Goal: Task Accomplishment & Management: Manage account settings

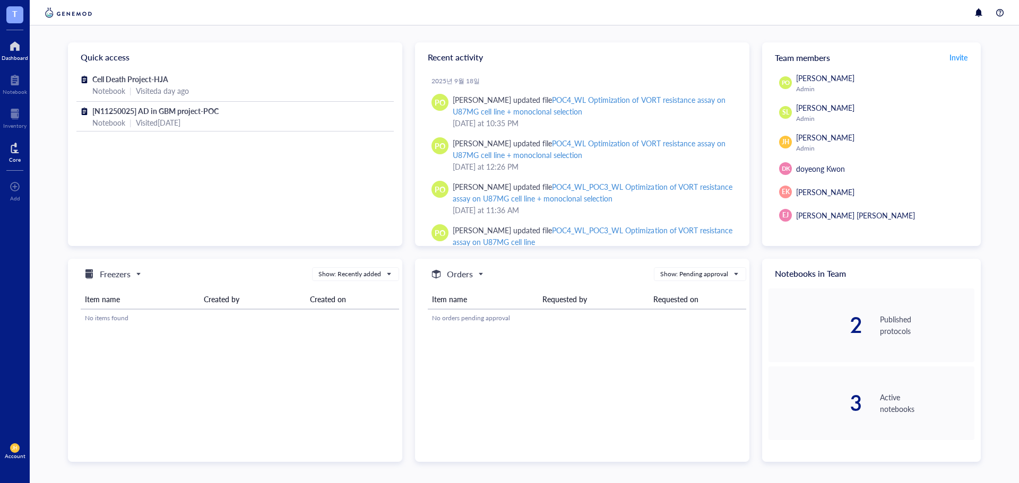
click at [22, 155] on div "Core" at bounding box center [15, 151] width 30 height 30
click at [9, 152] on div at bounding box center [15, 148] width 12 height 17
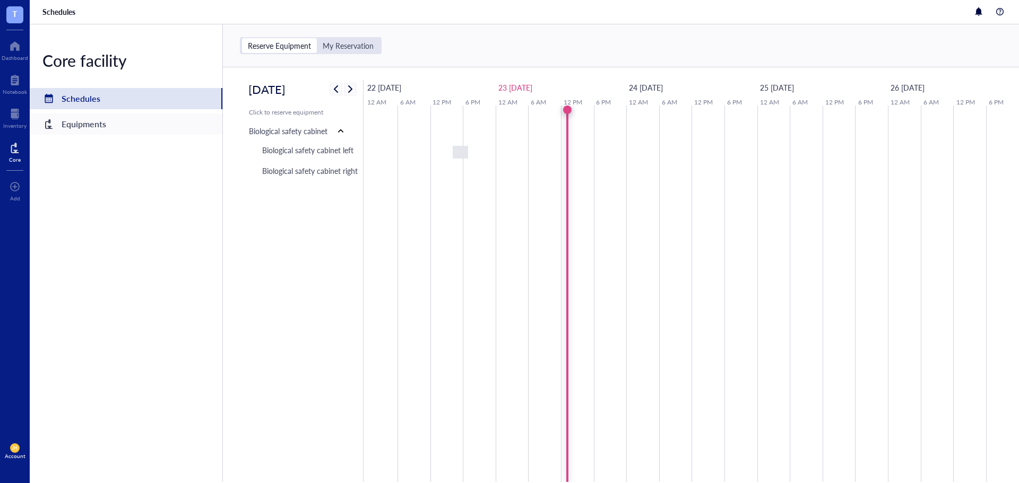
click at [141, 126] on div "Equipments" at bounding box center [126, 124] width 193 height 21
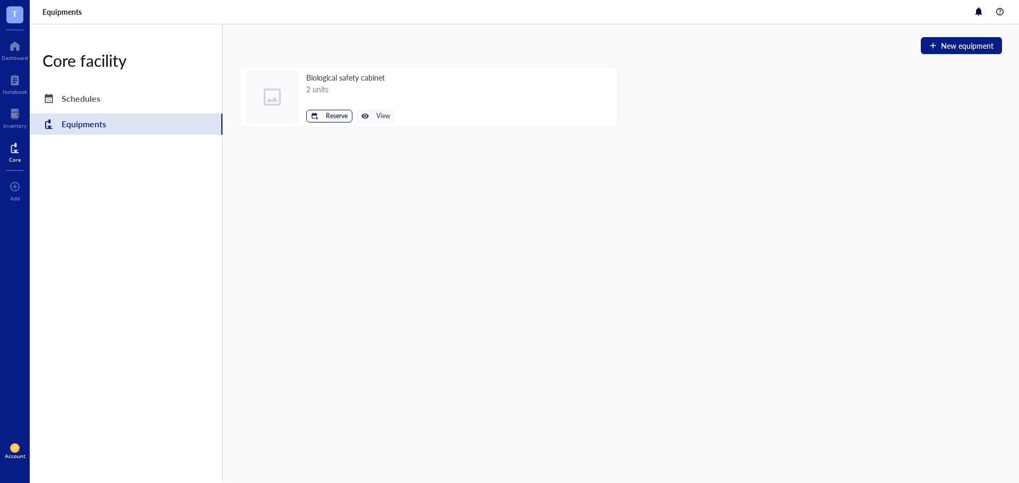
click at [337, 113] on span "Reserve" at bounding box center [337, 115] width 22 height 7
click at [318, 127] on li "Biological safety cabinet left" at bounding box center [296, 134] width 109 height 17
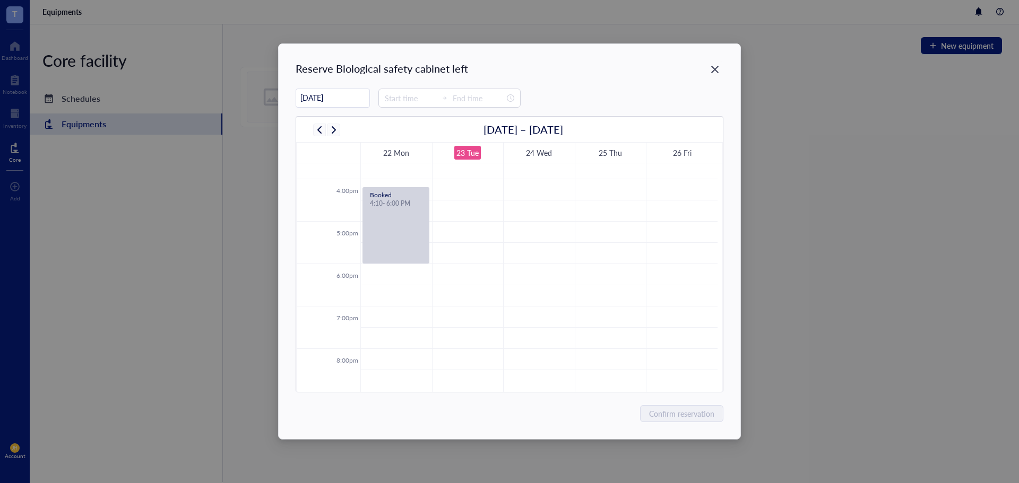
scroll to position [684, 0]
click at [477, 206] on td at bounding box center [538, 211] width 357 height 21
type input "17:00"
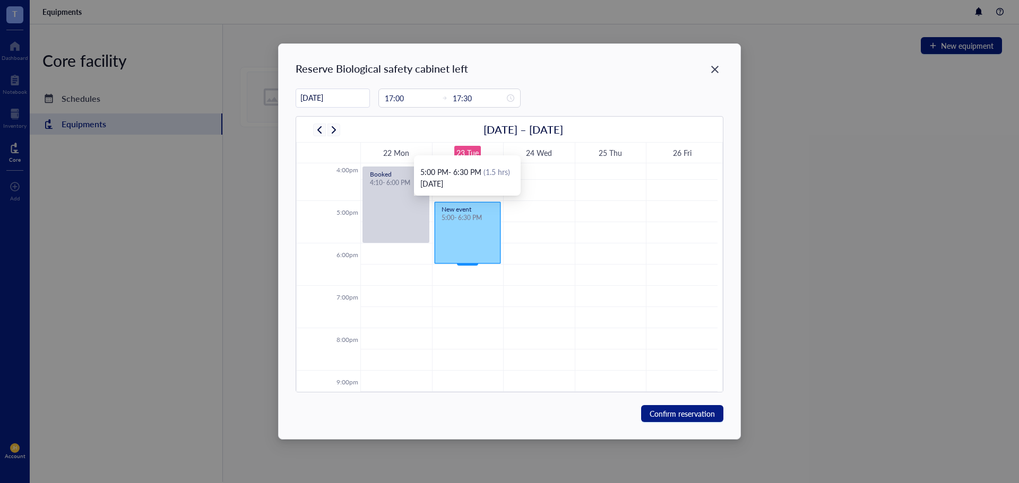
drag, startPoint x: 468, startPoint y: 221, endPoint x: 465, endPoint y: 257, distance: 36.7
type input "18:30"
click at [697, 413] on span "Confirm reservation" at bounding box center [681, 414] width 65 height 12
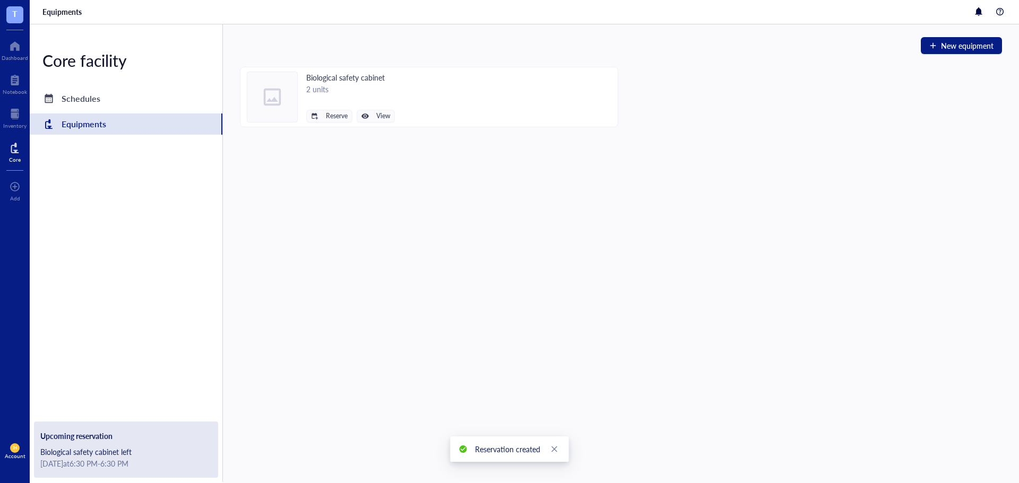
click at [436, 321] on div "New equipment Biological safety cabinet 2 units Reserve View" at bounding box center [621, 253] width 796 height 459
click at [15, 117] on div at bounding box center [14, 114] width 23 height 17
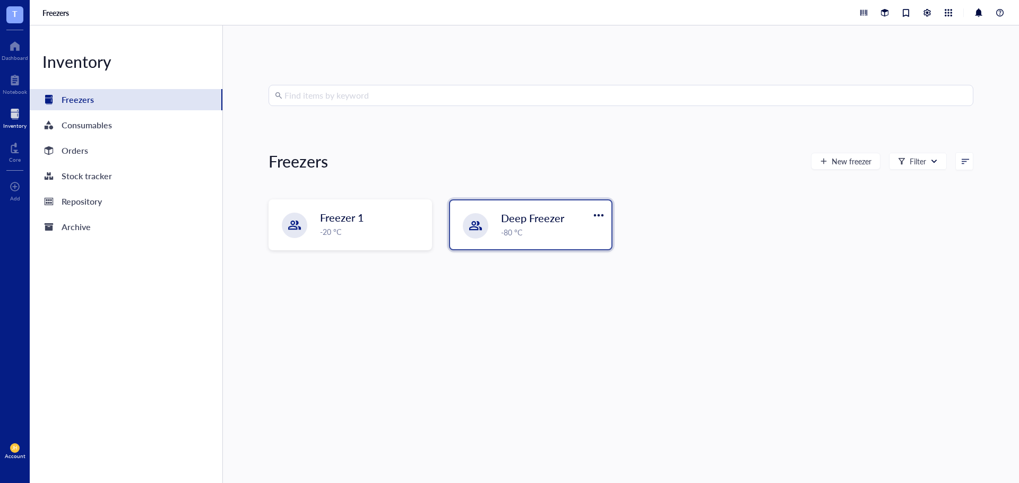
click at [514, 223] on span "Deep Freezer" at bounding box center [532, 218] width 63 height 15
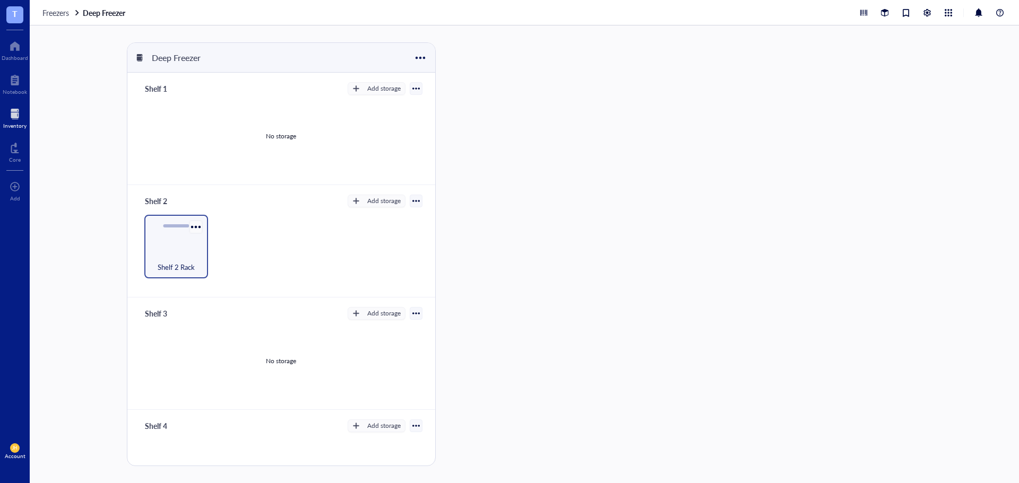
click at [194, 227] on div at bounding box center [195, 226] width 15 height 15
click at [164, 248] on div "Shelf 2 Rack" at bounding box center [176, 247] width 64 height 64
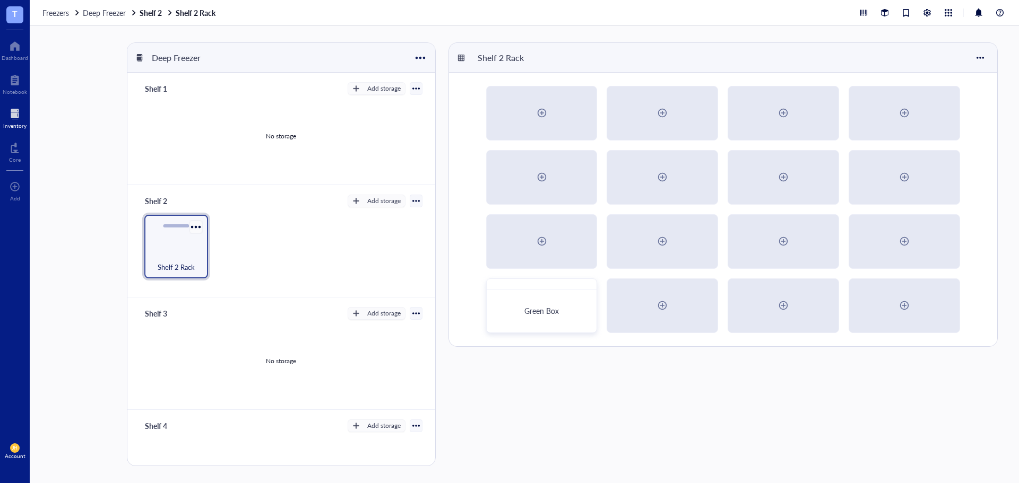
click at [197, 224] on div at bounding box center [195, 226] width 15 height 15
click at [224, 243] on div "Settings" at bounding box center [220, 246] width 26 height 10
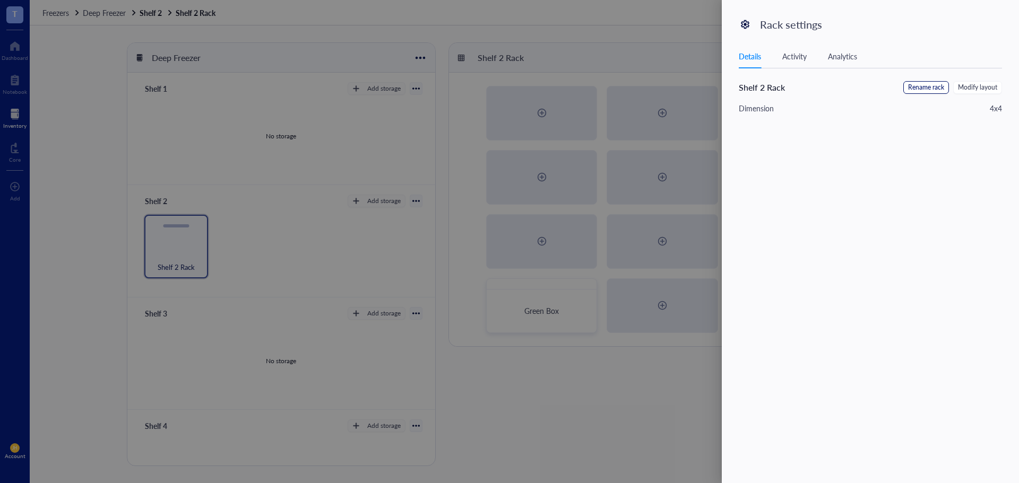
click at [933, 93] on button "Rename rack" at bounding box center [926, 87] width 46 height 13
click at [805, 94] on input "Shelf 2 Rack" at bounding box center [791, 89] width 107 height 17
type input "Shelf 2 Rack 1"
click at [988, 85] on span "Save" at bounding box center [985, 90] width 15 height 12
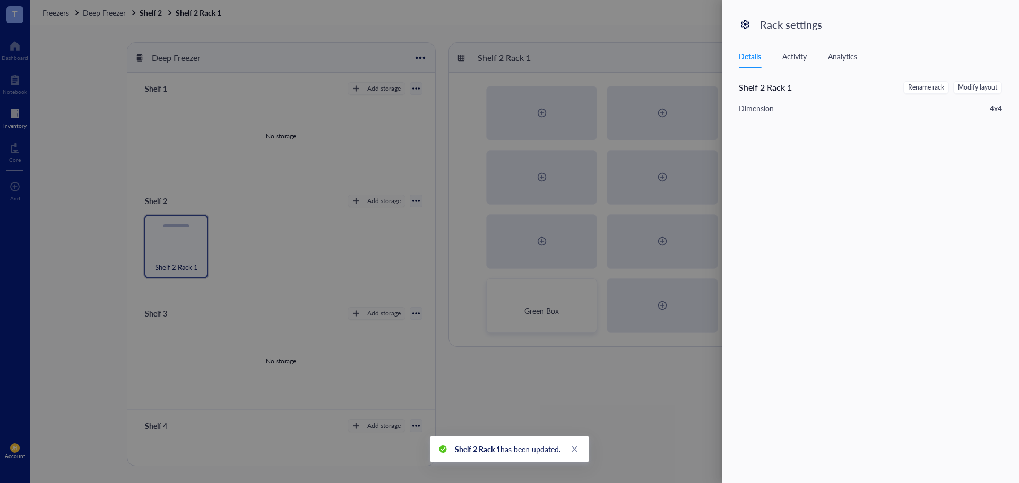
click at [613, 48] on div at bounding box center [509, 241] width 1019 height 483
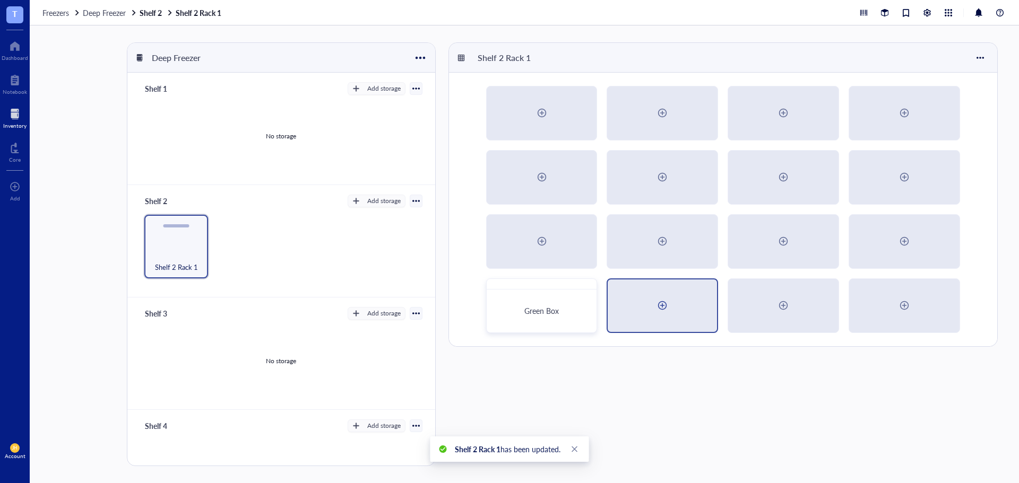
click at [665, 302] on div at bounding box center [662, 305] width 17 height 17
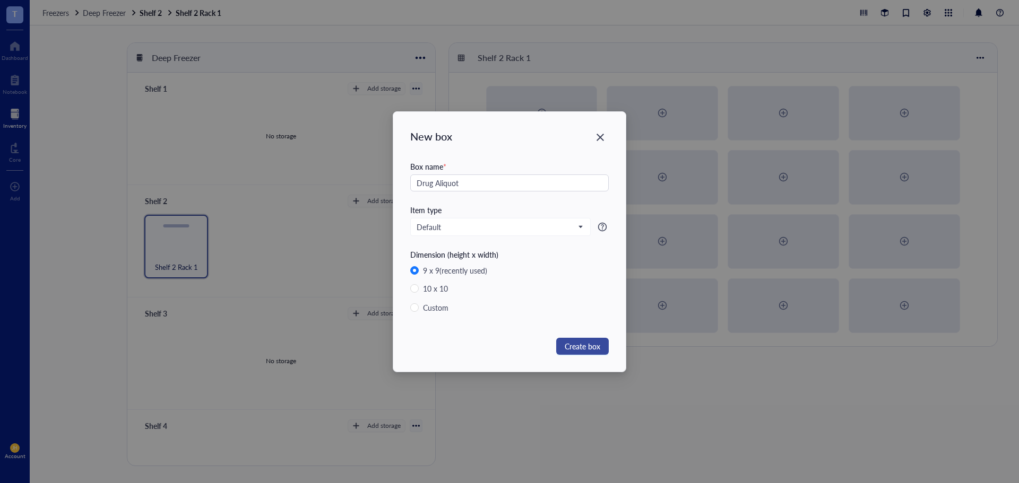
type input "Drug Aliquot"
click at [572, 344] on span "Create box" at bounding box center [582, 347] width 36 height 12
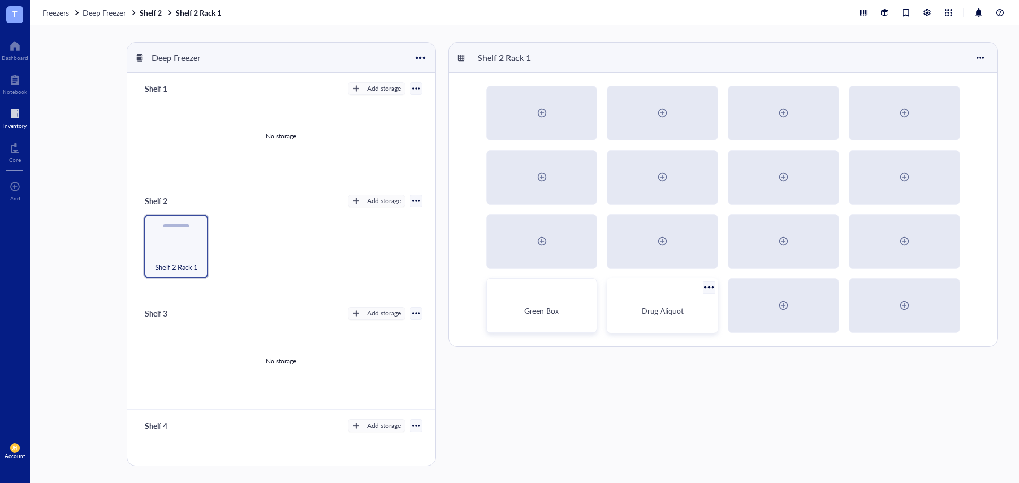
click at [650, 299] on div "Drug Aliquot" at bounding box center [662, 311] width 102 height 34
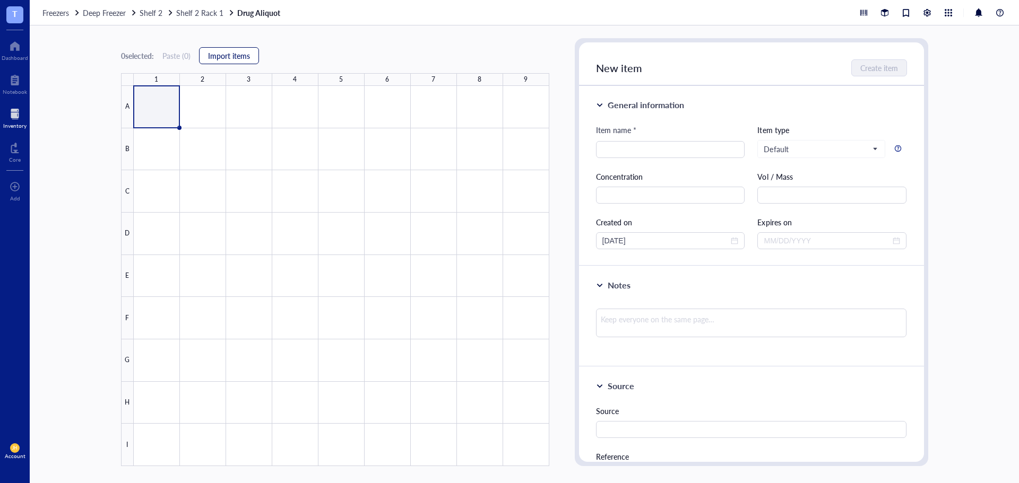
click at [214, 51] on span "Import items" at bounding box center [229, 55] width 42 height 8
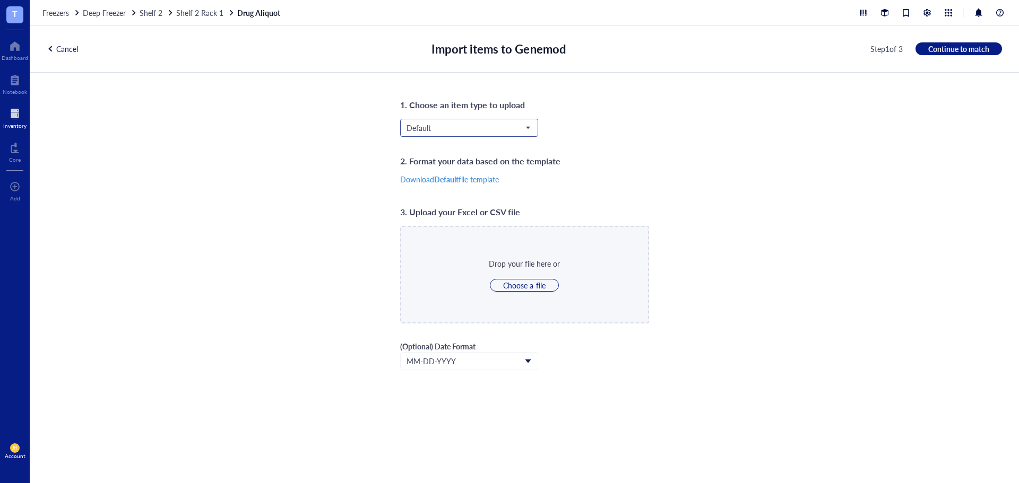
click at [440, 125] on span "Default" at bounding box center [467, 128] width 123 height 10
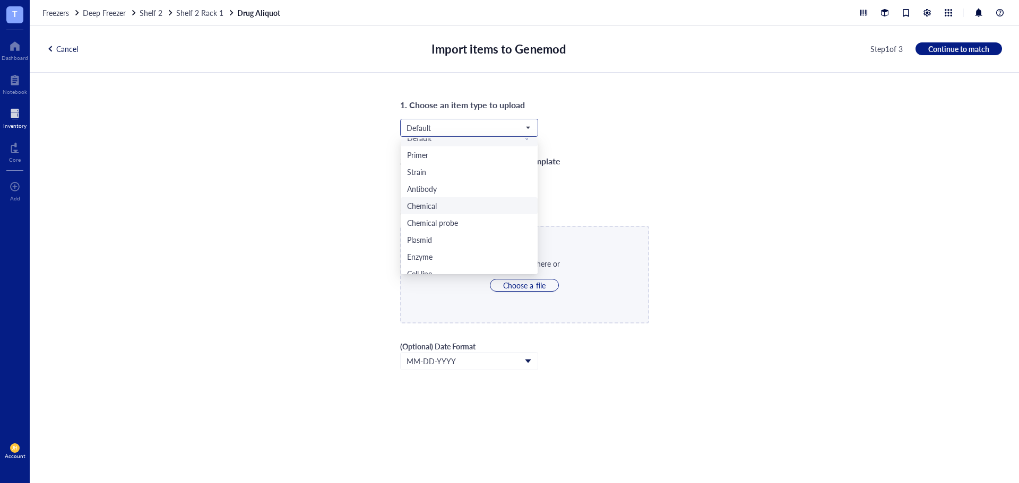
scroll to position [51, 0]
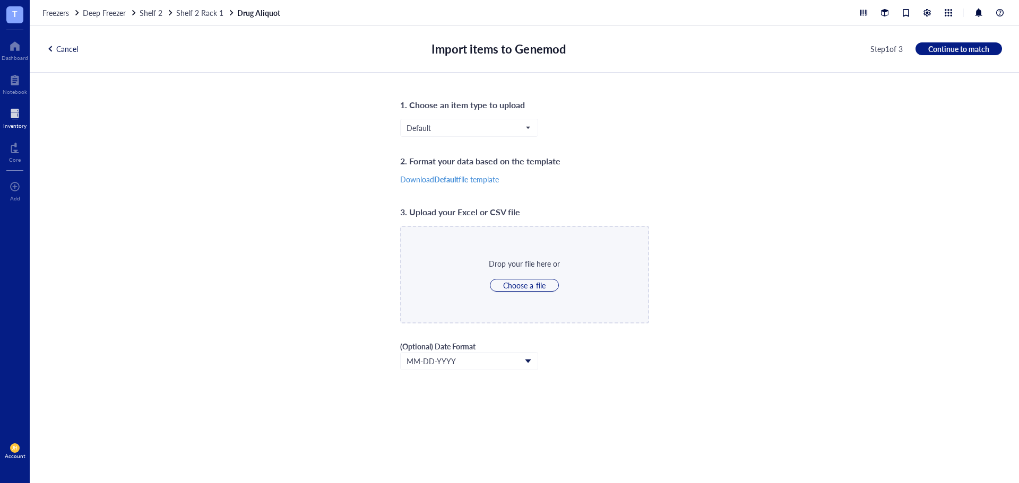
click at [258, 223] on div "1. Choose an item type to upload Default CellCulture Default Primer Strain Anti…" at bounding box center [524, 278] width 989 height 411
click at [448, 180] on b "Default" at bounding box center [446, 179] width 24 height 11
click at [794, 171] on div "1. Choose an item type to upload Default CellCulture Default Primer Strain Anti…" at bounding box center [524, 278] width 989 height 411
click at [986, 44] on span "Continue to match" at bounding box center [958, 49] width 61 height 10
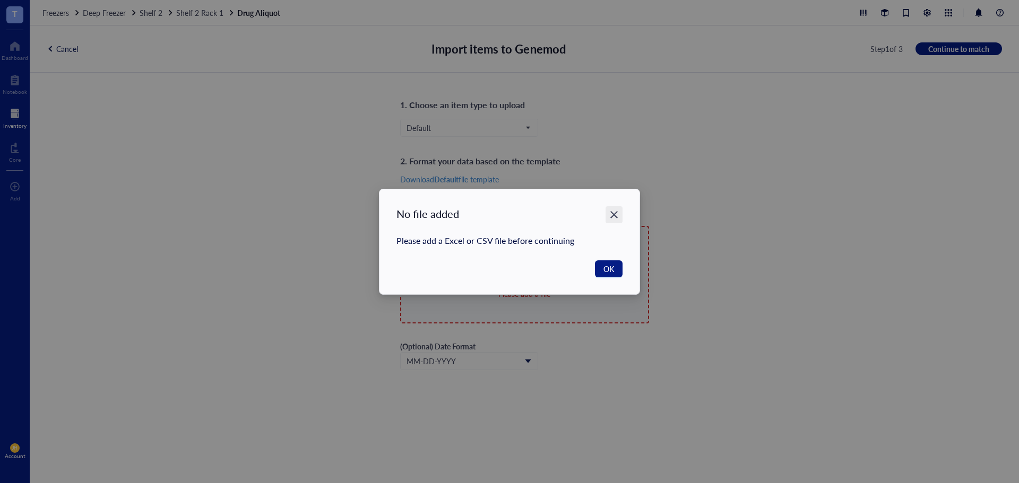
click at [614, 217] on icon "Close" at bounding box center [614, 215] width 10 height 10
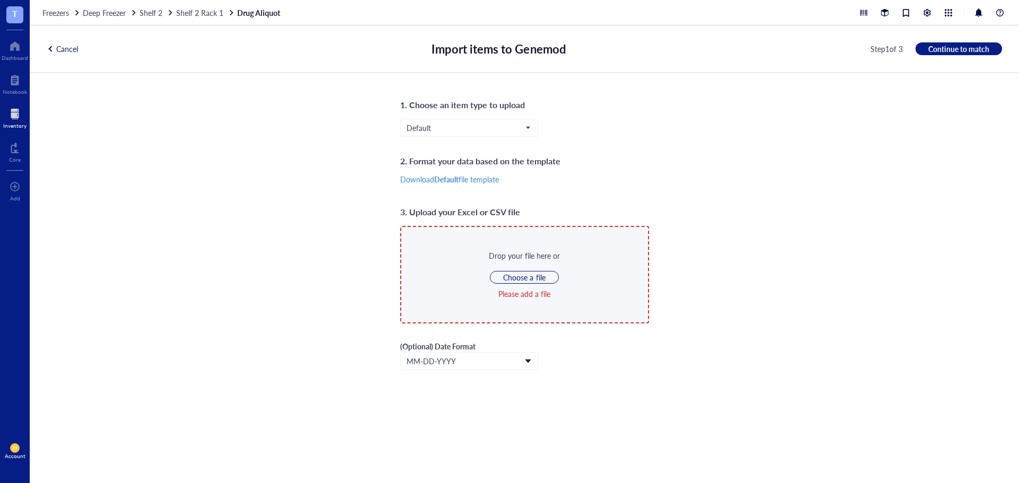
click at [69, 54] on div "Cancel Import items to Genemod Step 1 of 3 Continue to match" at bounding box center [524, 48] width 989 height 47
click at [68, 46] on div "Cancel" at bounding box center [62, 49] width 31 height 10
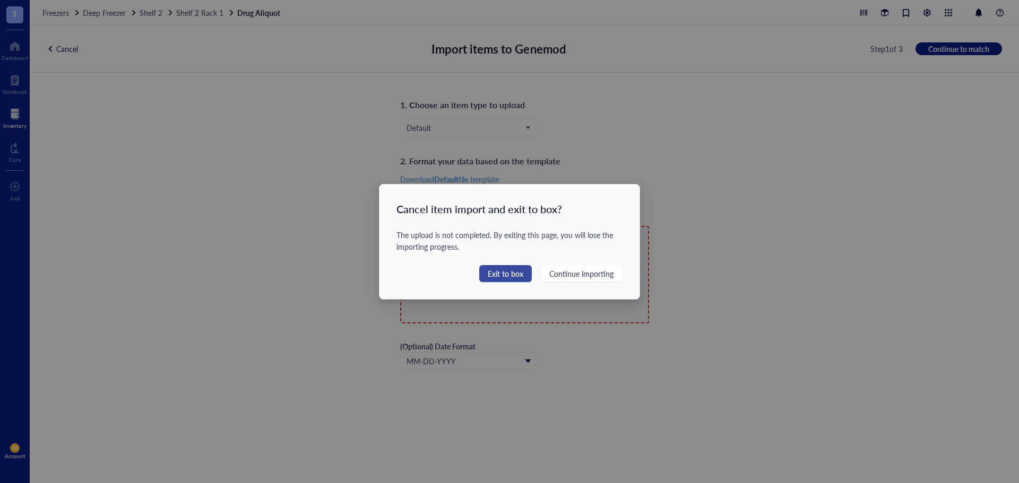
click at [511, 276] on span "Exit to box" at bounding box center [506, 274] width 36 height 12
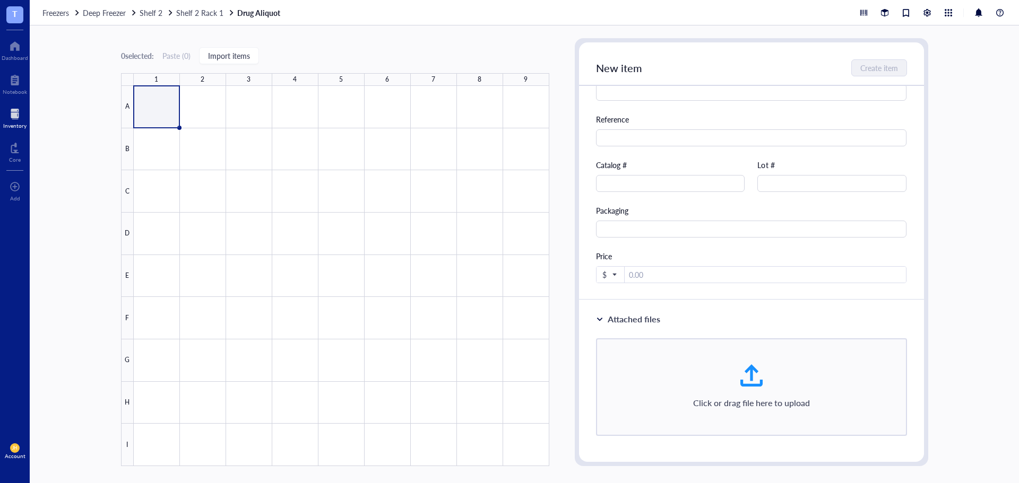
scroll to position [340, 0]
click at [153, 103] on div at bounding box center [341, 276] width 415 height 380
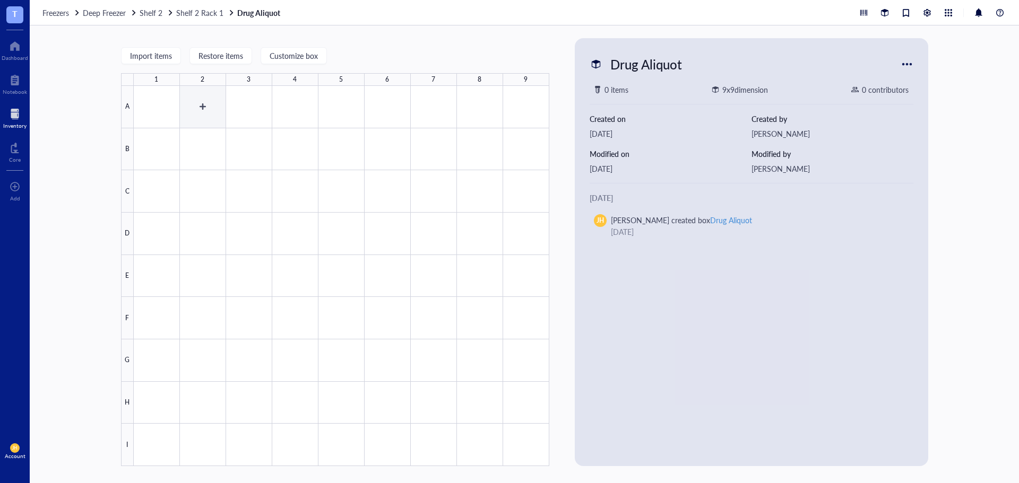
click at [225, 95] on div at bounding box center [341, 276] width 415 height 380
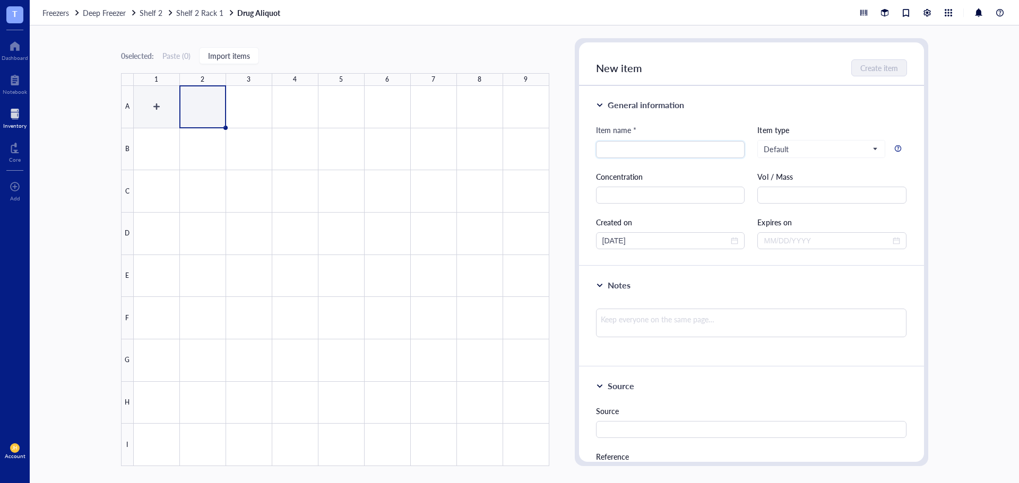
click at [141, 99] on div at bounding box center [341, 276] width 415 height 380
click at [16, 116] on div at bounding box center [14, 114] width 23 height 17
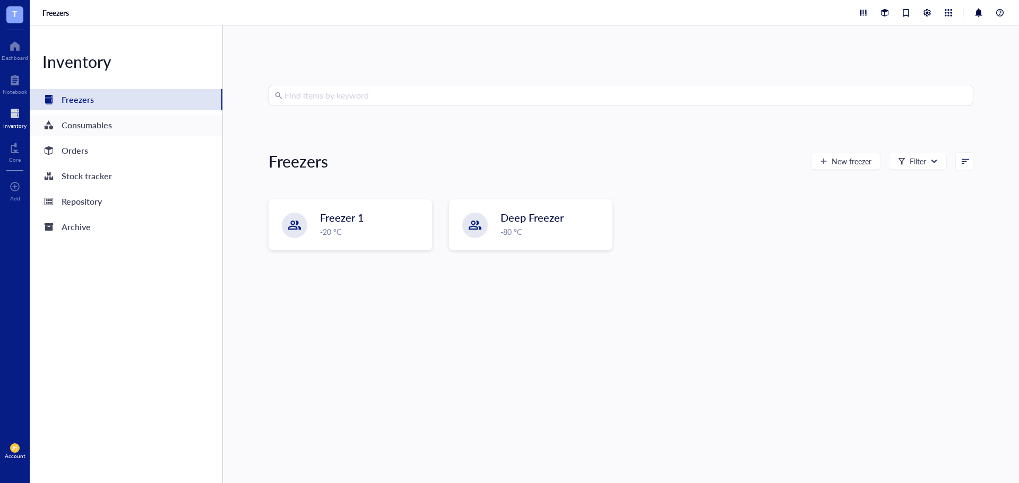
click at [121, 121] on div "Consumables" at bounding box center [126, 125] width 193 height 21
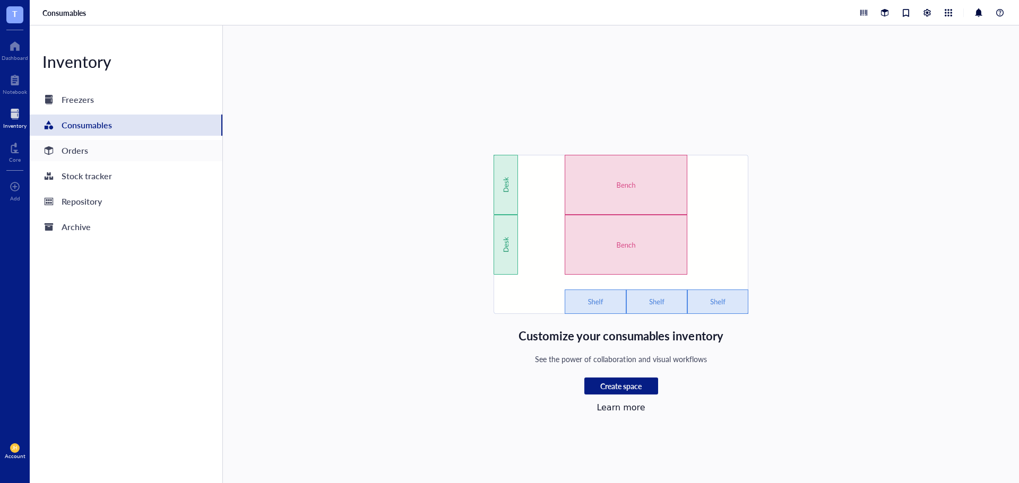
click at [128, 154] on div "Orders" at bounding box center [126, 150] width 193 height 21
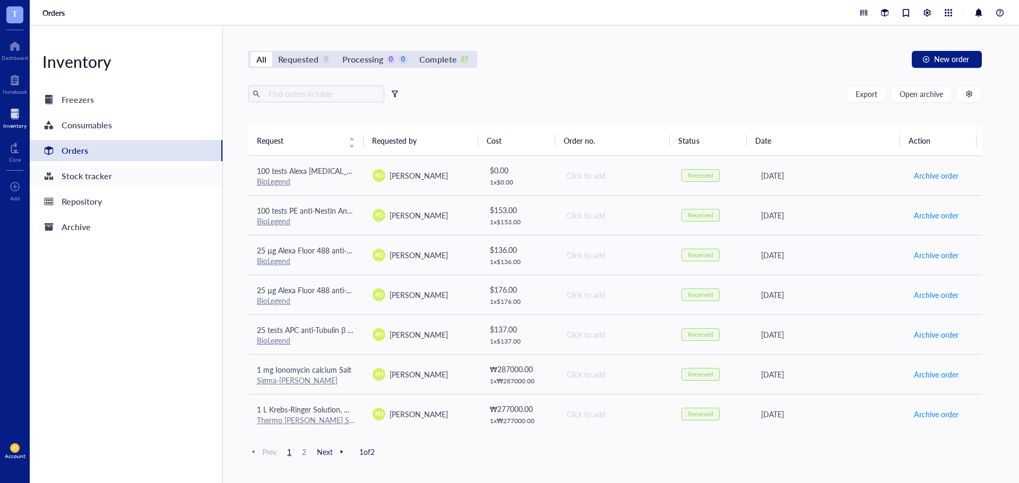
click at [121, 179] on div "Stock tracker" at bounding box center [126, 176] width 193 height 21
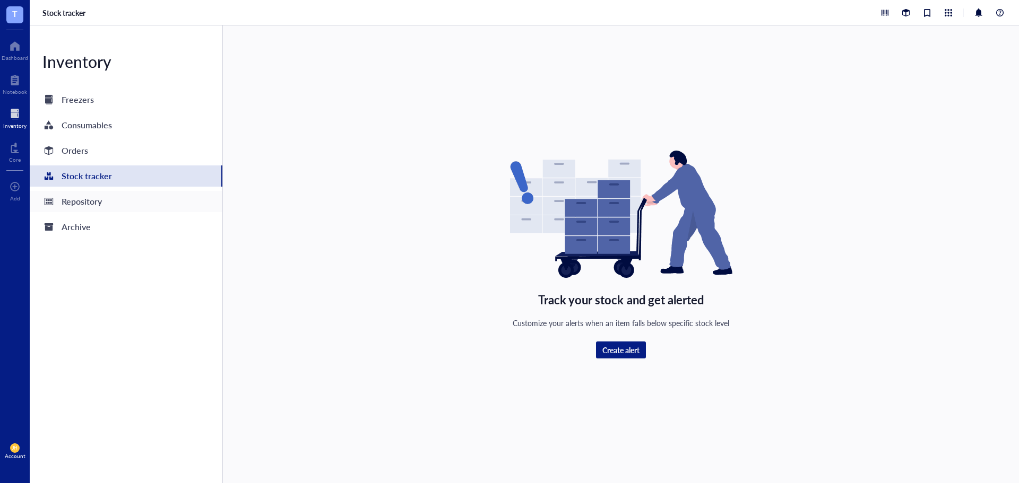
click at [117, 198] on div "Repository" at bounding box center [126, 201] width 193 height 21
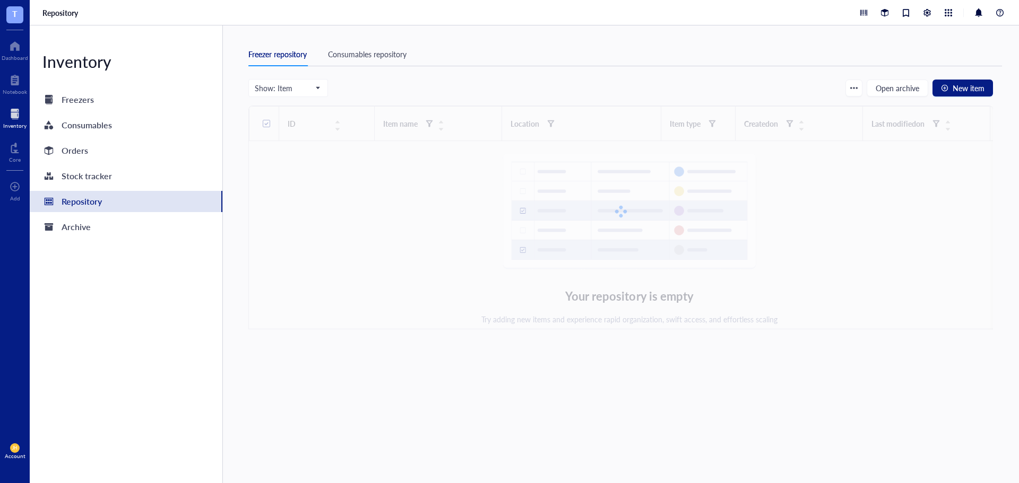
click at [381, 54] on div "Consumables repository" at bounding box center [367, 54] width 79 height 12
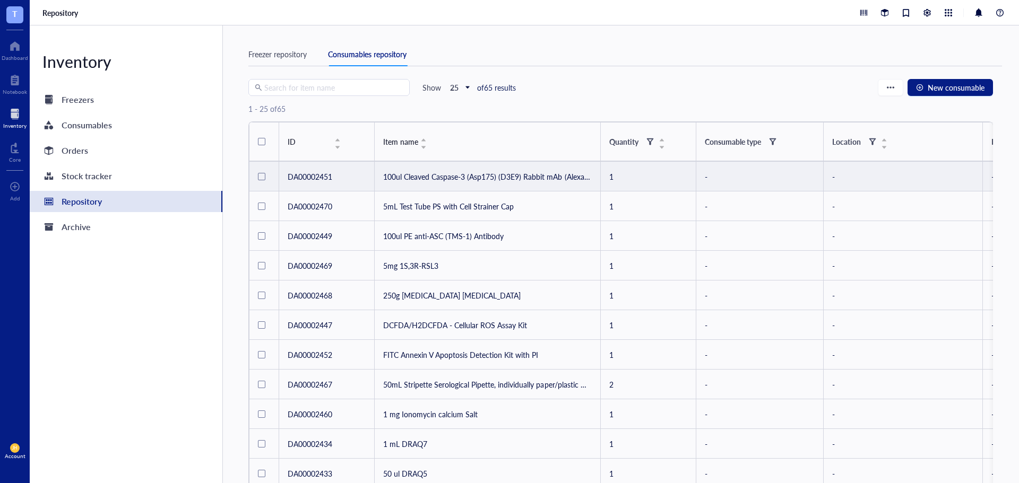
click at [507, 175] on td "100ul Cleaved Caspase-3 (Asp175) (D3E9) Rabbit mAb (Alexa Fluor 647 Conjugate)" at bounding box center [488, 177] width 226 height 30
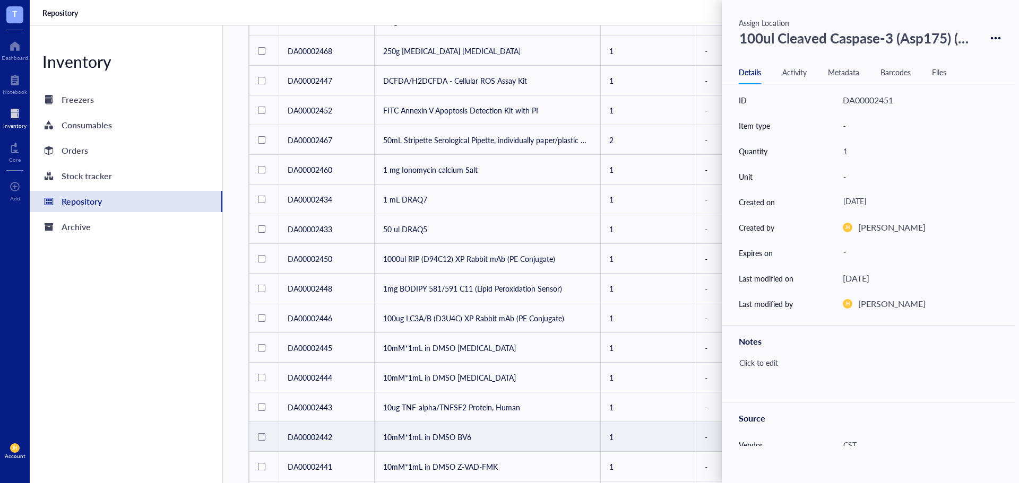
scroll to position [265, 0]
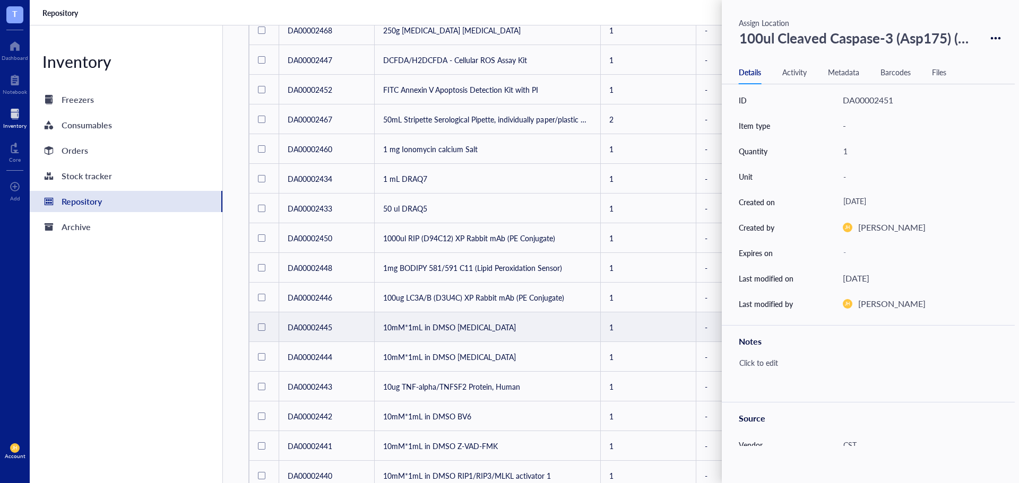
click at [557, 322] on td "10mM*1mL in DMSO [MEDICAL_DATA]" at bounding box center [488, 327] width 226 height 30
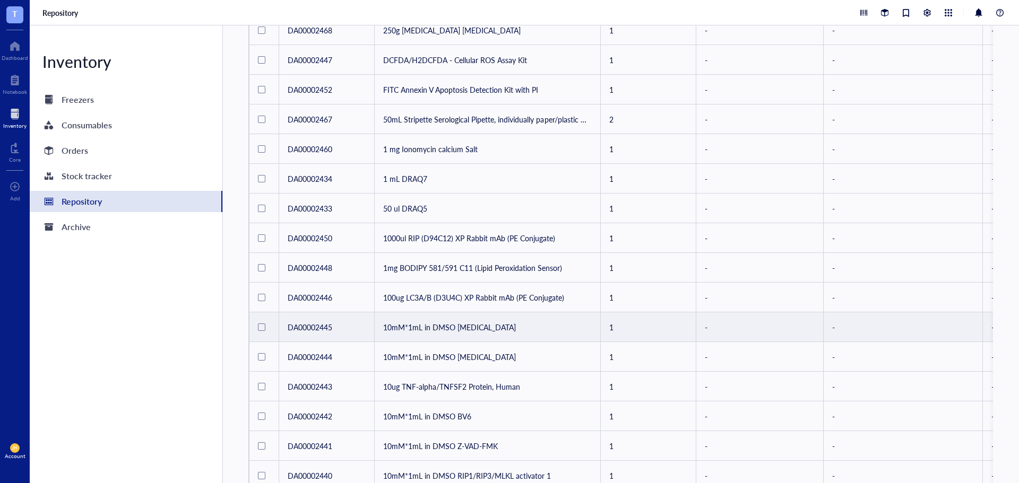
click at [472, 319] on td "10mM*1mL in DMSO [MEDICAL_DATA]" at bounding box center [488, 327] width 226 height 30
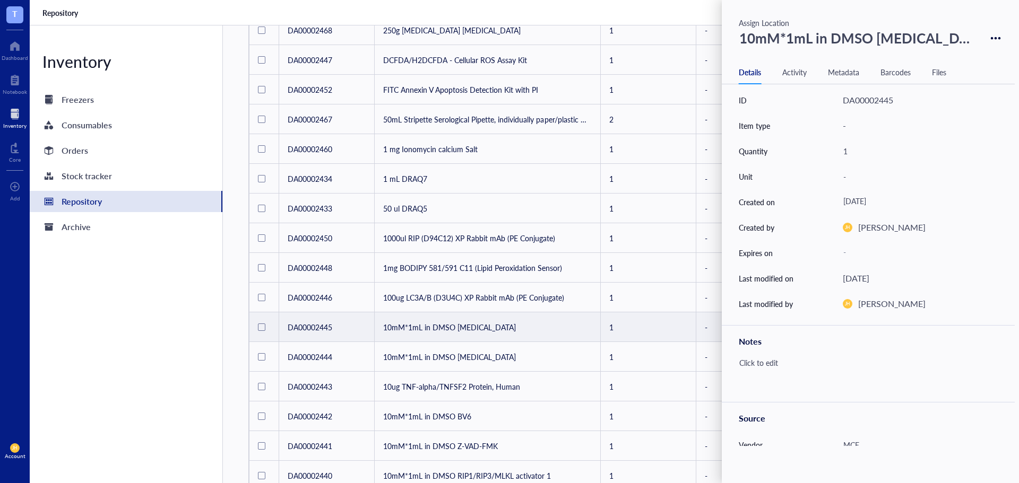
click at [935, 73] on div "Files" at bounding box center [939, 72] width 14 height 12
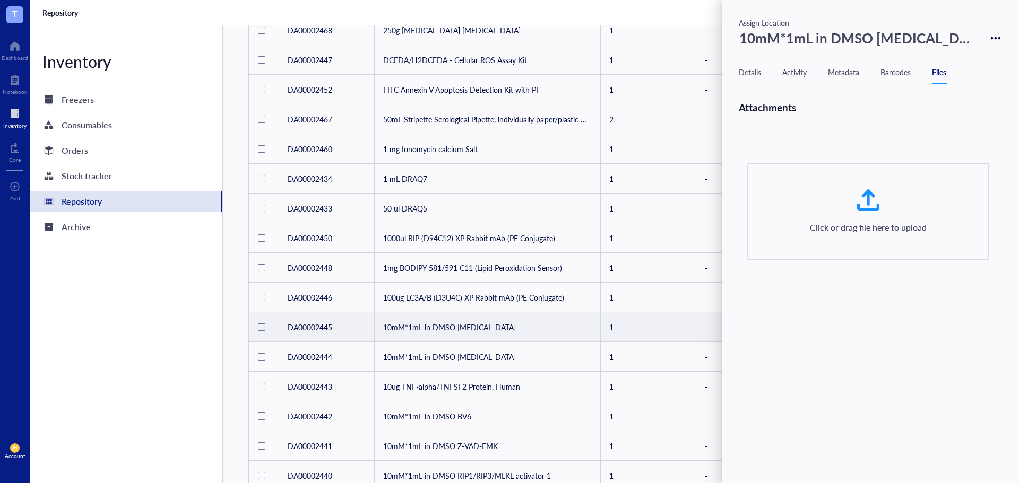
click at [891, 76] on div "Barcodes" at bounding box center [895, 72] width 30 height 12
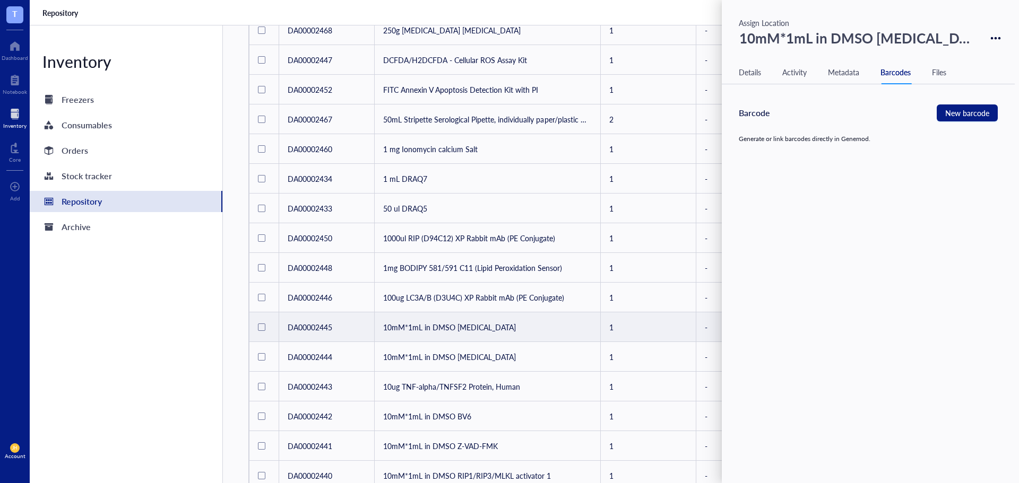
click at [856, 74] on div "Metadata" at bounding box center [843, 72] width 31 height 12
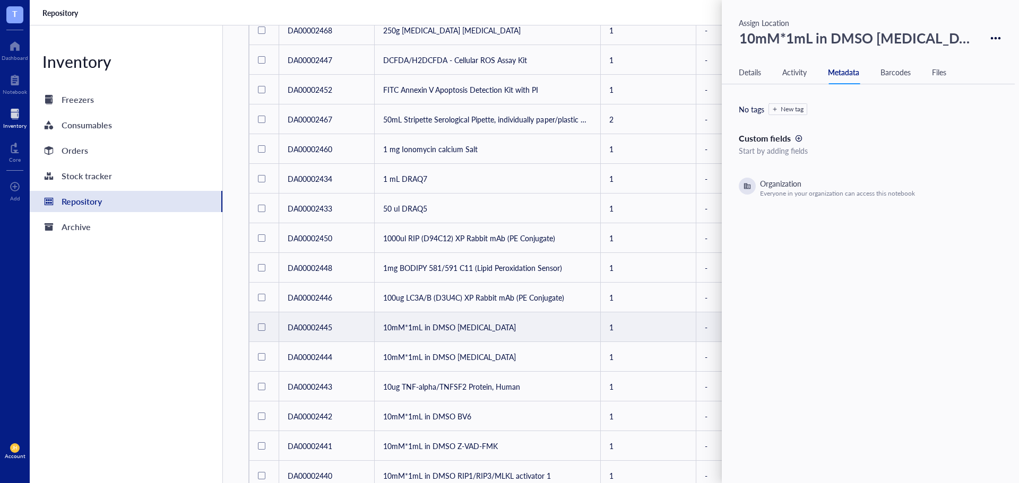
click at [788, 76] on div "Activity" at bounding box center [794, 72] width 24 height 12
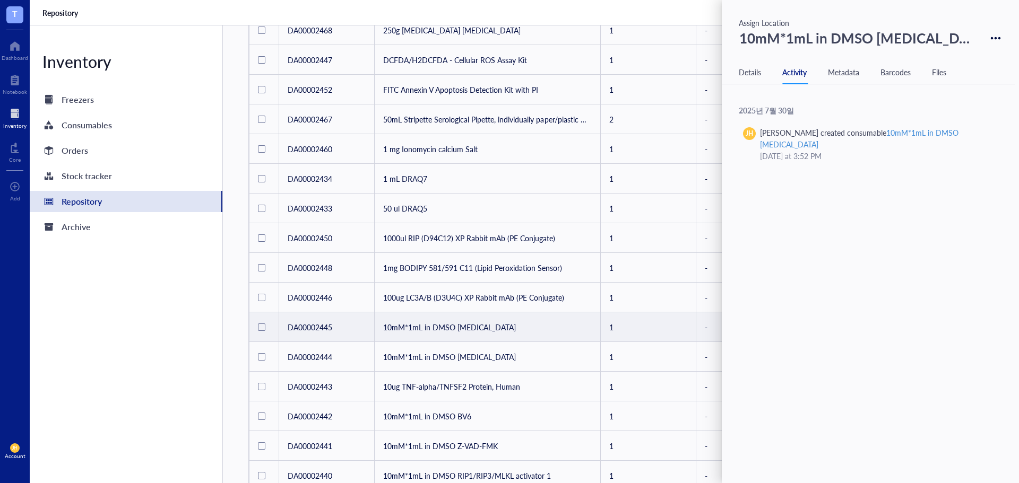
click at [751, 74] on div "Details" at bounding box center [749, 72] width 22 height 12
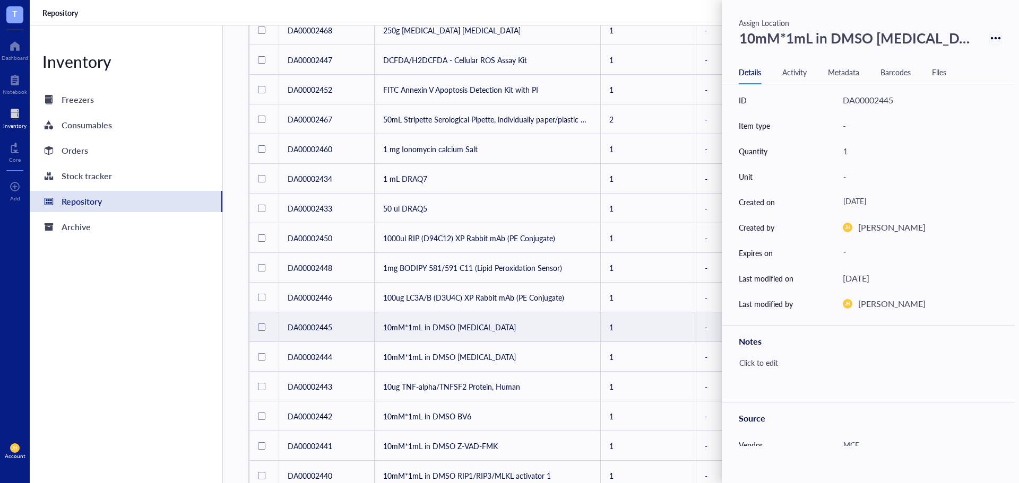
click at [990, 36] on icon at bounding box center [995, 38] width 10 height 10
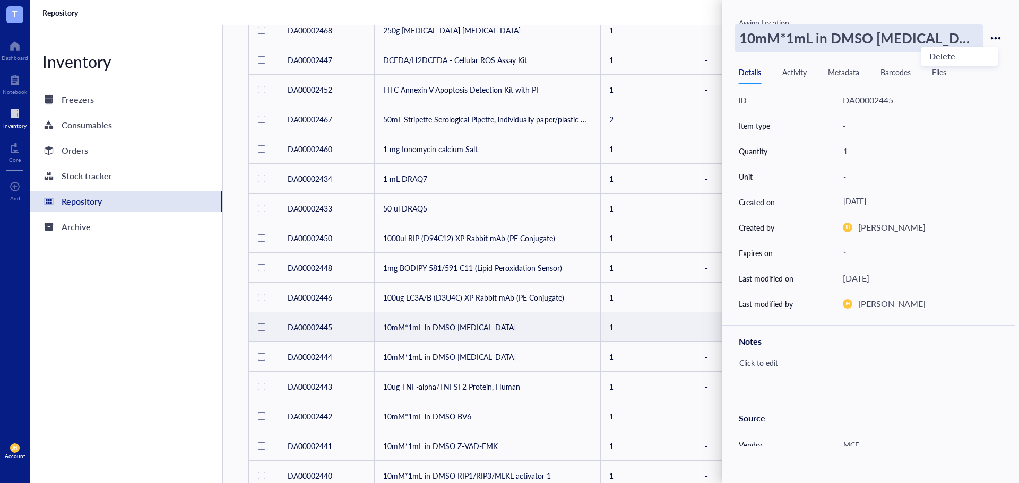
click at [766, 25] on div "10mM*1mL in DMSO [MEDICAL_DATA]" at bounding box center [858, 38] width 248 height 28
click at [778, 17] on div "Assign Location" at bounding box center [871, 23] width 267 height 12
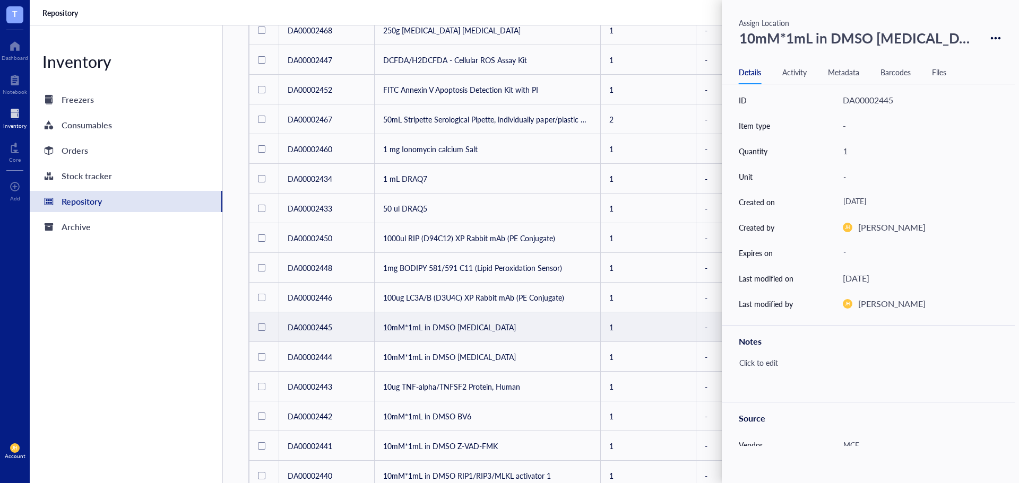
click at [778, 19] on div "Assign Location" at bounding box center [871, 23] width 267 height 12
click at [774, 20] on div "Assign Location" at bounding box center [871, 23] width 267 height 12
click at [753, 20] on div "Assign Location" at bounding box center [871, 23] width 267 height 12
click at [981, 37] on div "10mM*1mL in DMSO [MEDICAL_DATA]" at bounding box center [869, 38] width 263 height 28
click at [990, 37] on icon at bounding box center [995, 38] width 10 height 10
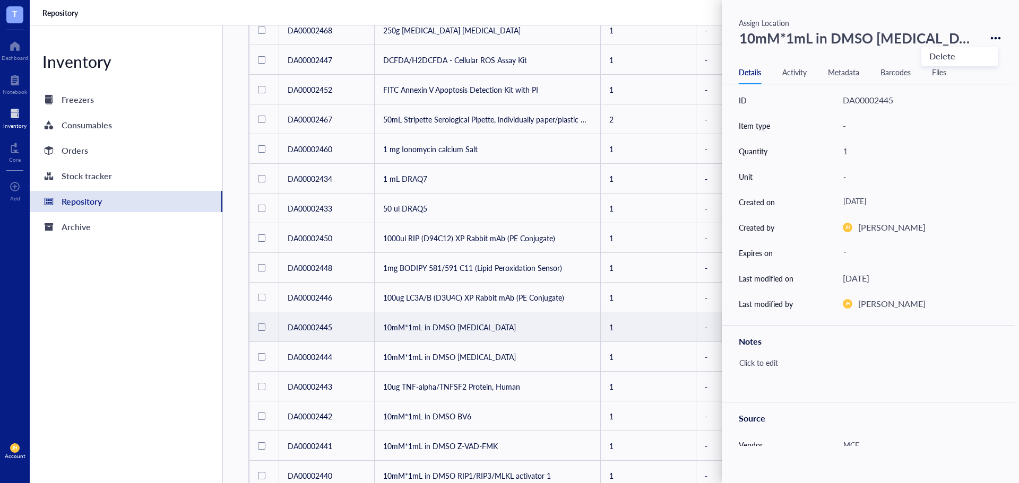
click at [754, 15] on div "Assign Location 10mM*1mL in DMSO [MEDICAL_DATA] Details Activity Metadata Barco…" at bounding box center [869, 241] width 297 height 483
click at [753, 18] on div "Assign Location" at bounding box center [871, 23] width 267 height 12
click at [747, 19] on div "Assign Location" at bounding box center [871, 23] width 267 height 12
click at [773, 23] on div "Assign Location" at bounding box center [871, 23] width 267 height 12
click at [782, 19] on div "Assign Location" at bounding box center [871, 23] width 267 height 12
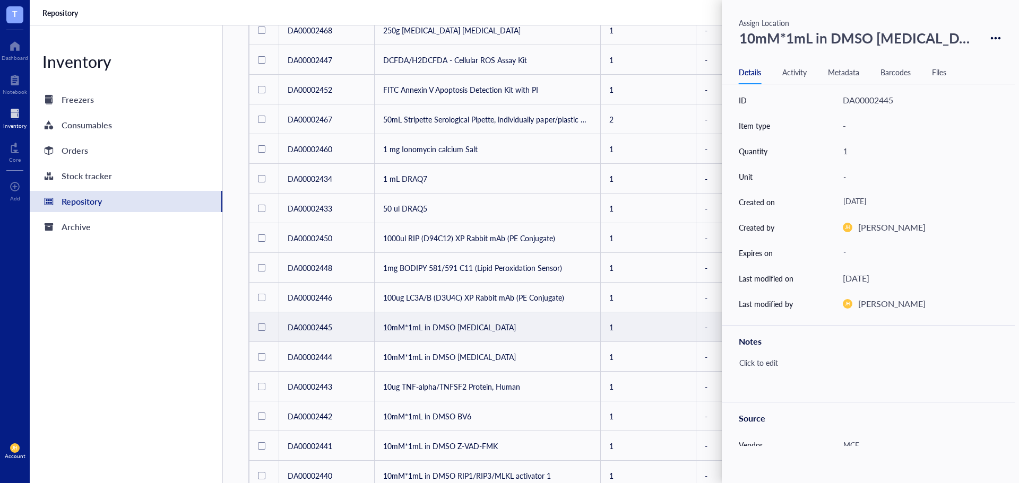
click at [778, 19] on div "Assign Location" at bounding box center [871, 23] width 267 height 12
click at [779, 19] on div "Assign Location" at bounding box center [871, 23] width 267 height 12
click at [772, 22] on div "Assign Location" at bounding box center [871, 23] width 267 height 12
click at [772, 23] on div "Assign Location" at bounding box center [871, 23] width 267 height 12
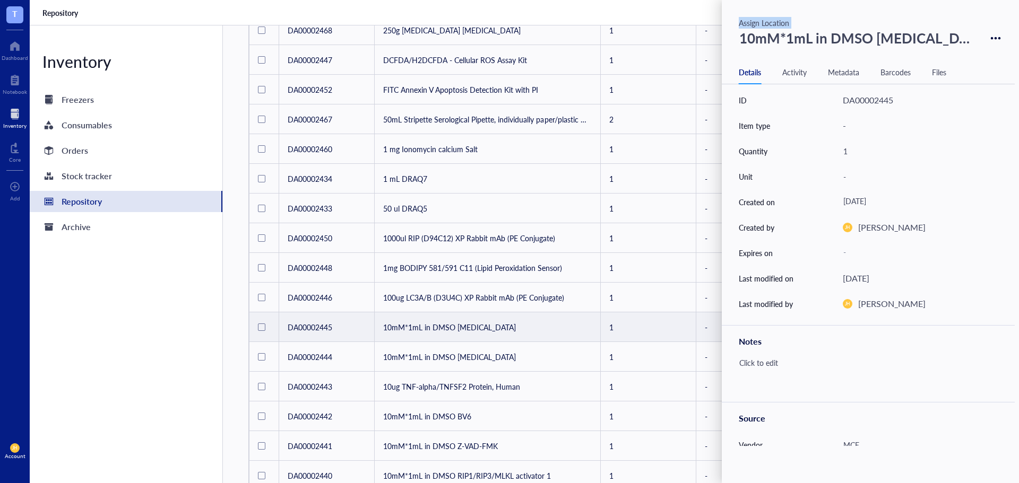
click at [772, 23] on div "Assign Location" at bounding box center [871, 23] width 267 height 12
click at [585, 321] on td "10mM*1mL in DMSO [MEDICAL_DATA]" at bounding box center [488, 327] width 226 height 30
click at [498, 328] on td "10mM*1mL in DMSO [MEDICAL_DATA]" at bounding box center [488, 327] width 226 height 30
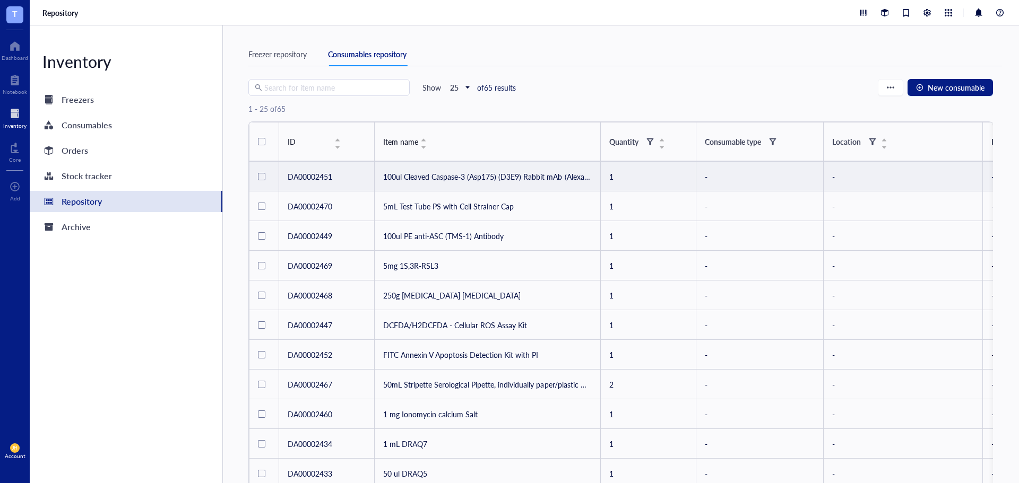
click at [565, 170] on td "100ul Cleaved Caspase-3 (Asp175) (D3E9) Rabbit mAb (Alexa Fluor 647 Conjugate)" at bounding box center [488, 177] width 226 height 30
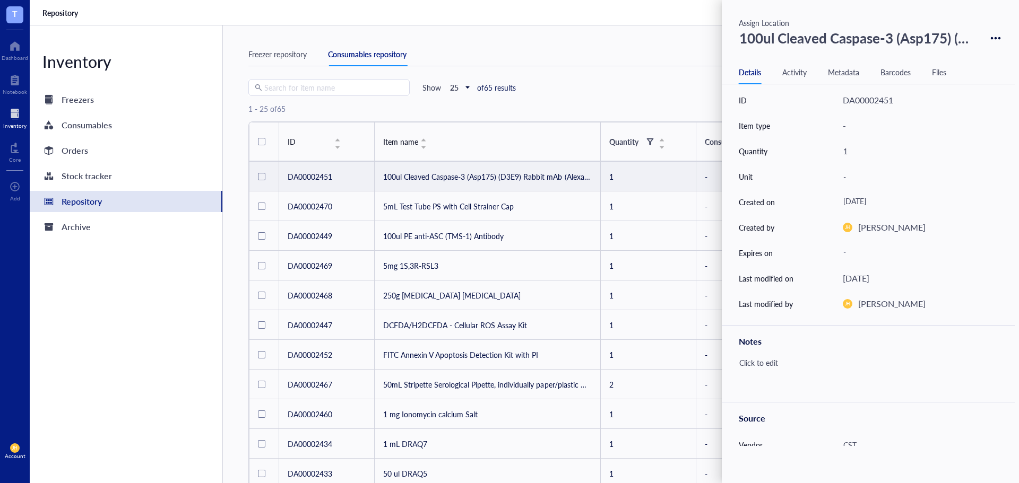
click at [759, 20] on div "Assign Location" at bounding box center [871, 23] width 267 height 12
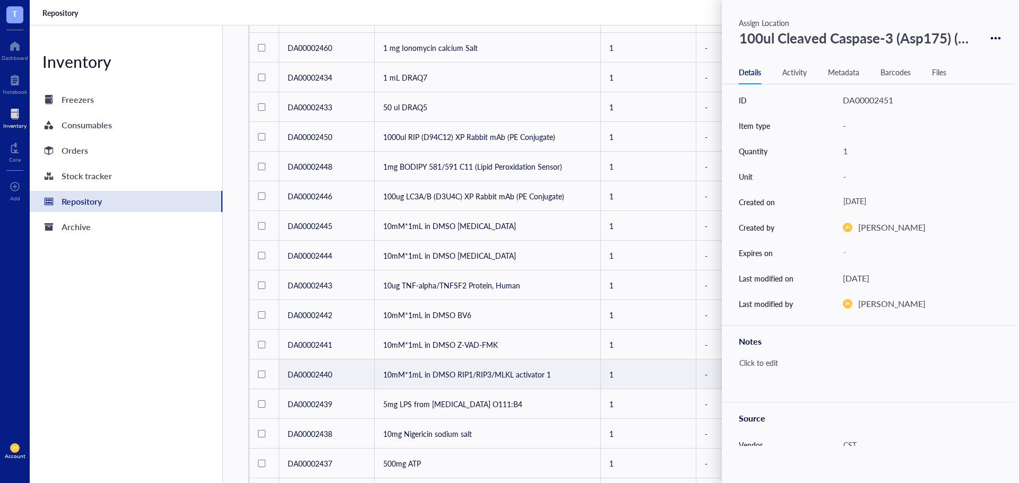
scroll to position [366, 0]
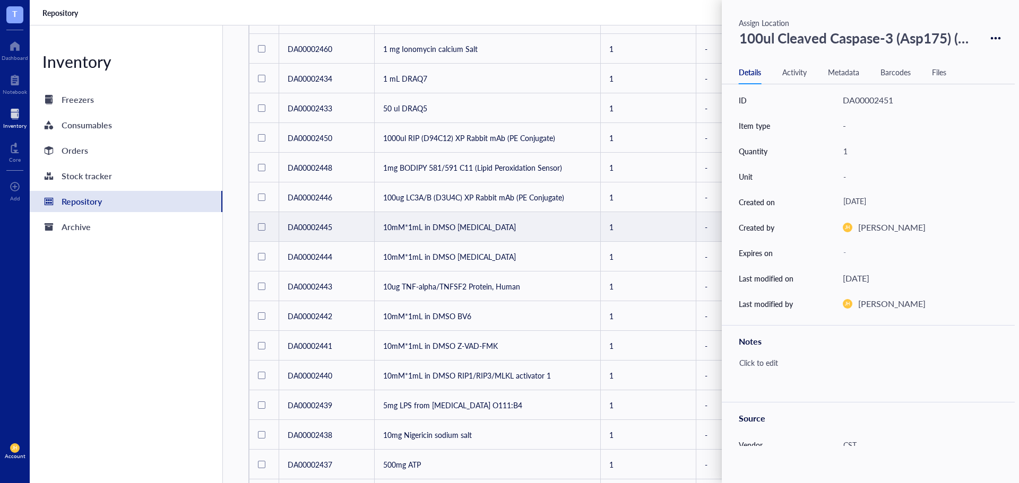
click at [493, 224] on td "10mM*1mL in DMSO [MEDICAL_DATA]" at bounding box center [488, 227] width 226 height 30
click at [512, 220] on td "10mM*1mL in DMSO [MEDICAL_DATA]" at bounding box center [488, 227] width 226 height 30
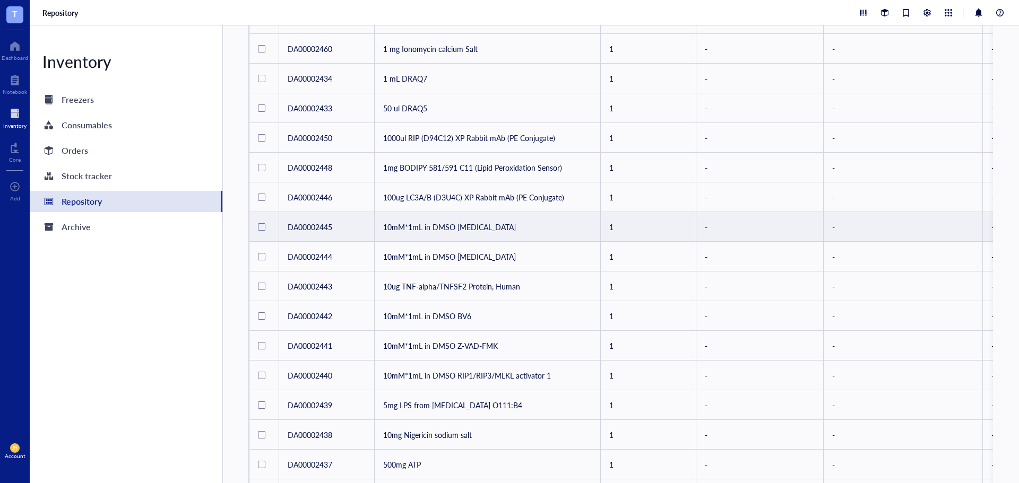
click at [518, 227] on td "10mM*1mL in DMSO [MEDICAL_DATA]" at bounding box center [488, 227] width 226 height 30
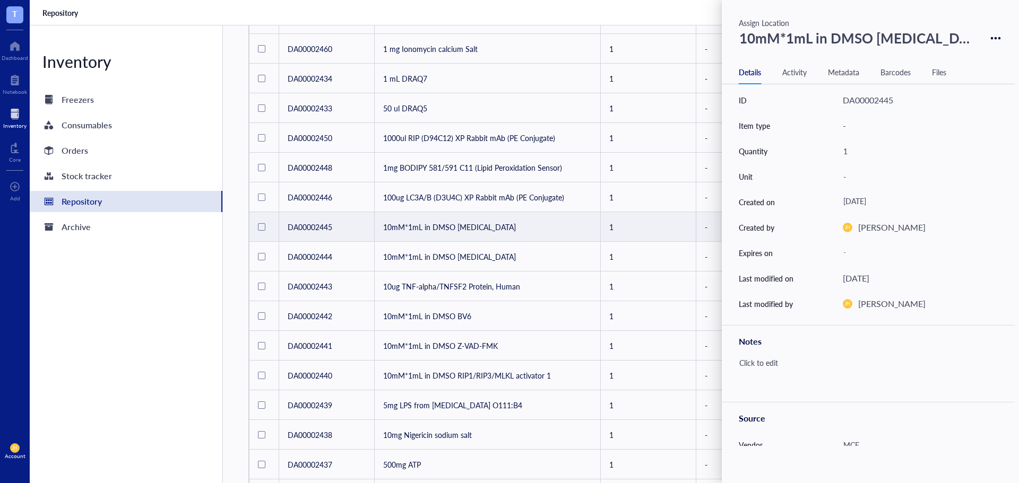
click at [770, 20] on div "Assign Location" at bounding box center [871, 23] width 267 height 12
click at [788, 70] on div "Activity" at bounding box center [794, 72] width 24 height 12
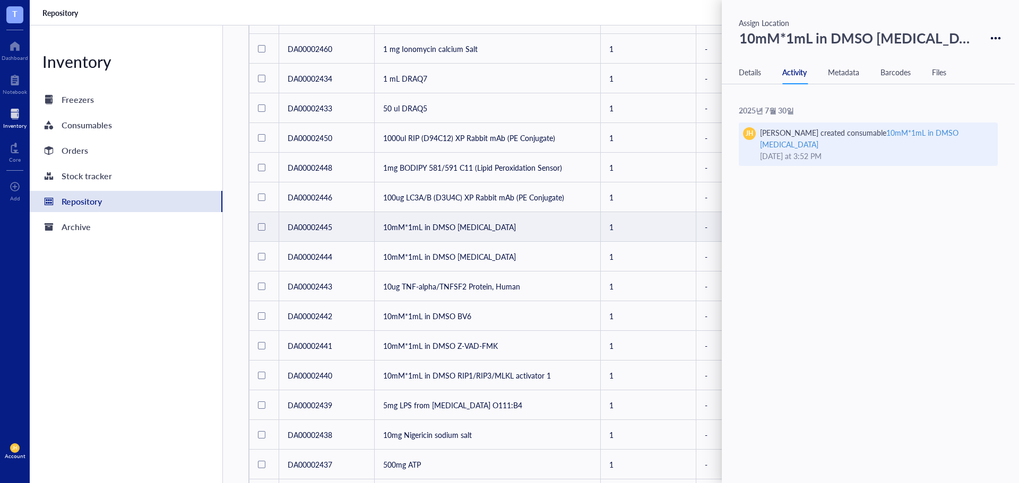
click at [848, 133] on div "[PERSON_NAME] created consumable 10mM*1mL in DMSO [MEDICAL_DATA]" at bounding box center [872, 138] width 225 height 23
type input "100ul Cleaved Caspase-3 (Asp175) (D3E9) Rabbit mAb (Alexa Fluor 647 Conjugate)"
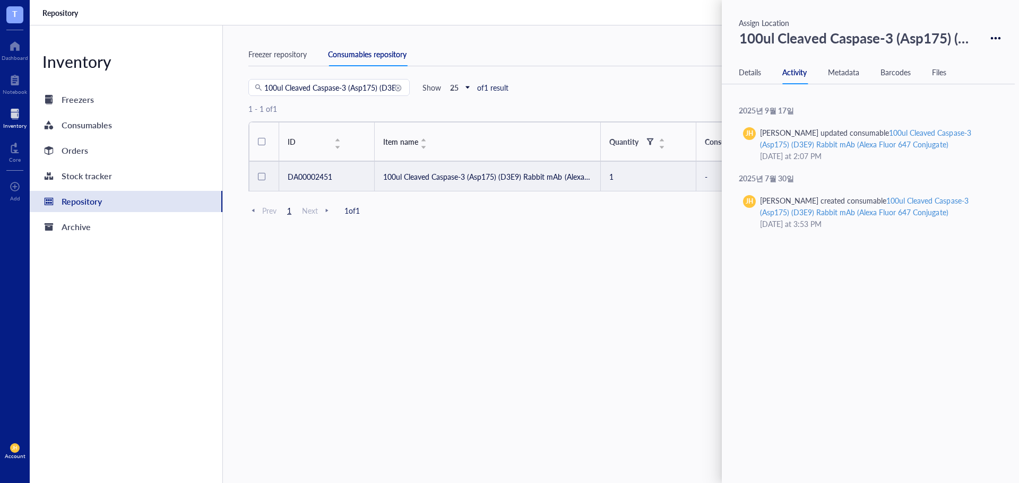
click at [352, 57] on div "Consumables repository" at bounding box center [367, 54] width 79 height 12
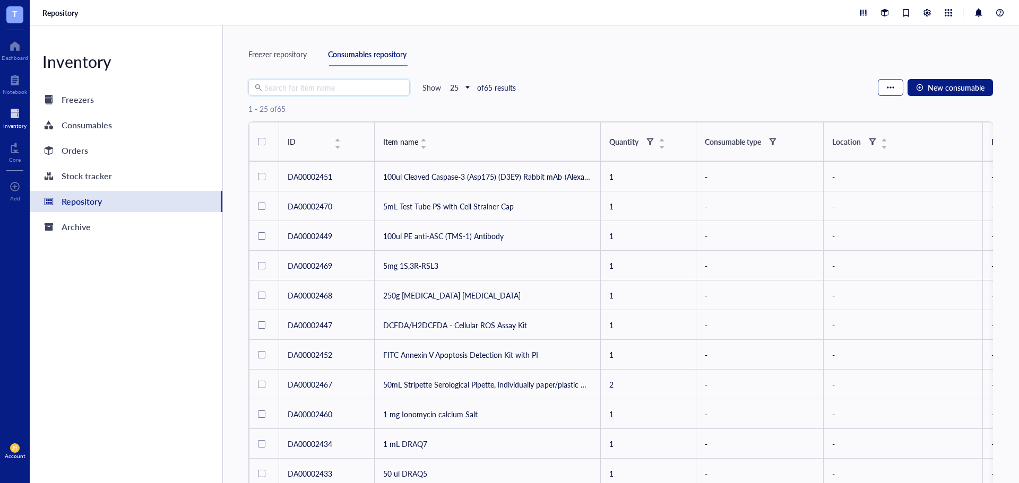
click at [897, 90] on button "button" at bounding box center [889, 87] width 25 height 17
click at [912, 127] on span "Import" at bounding box center [919, 125] width 67 height 12
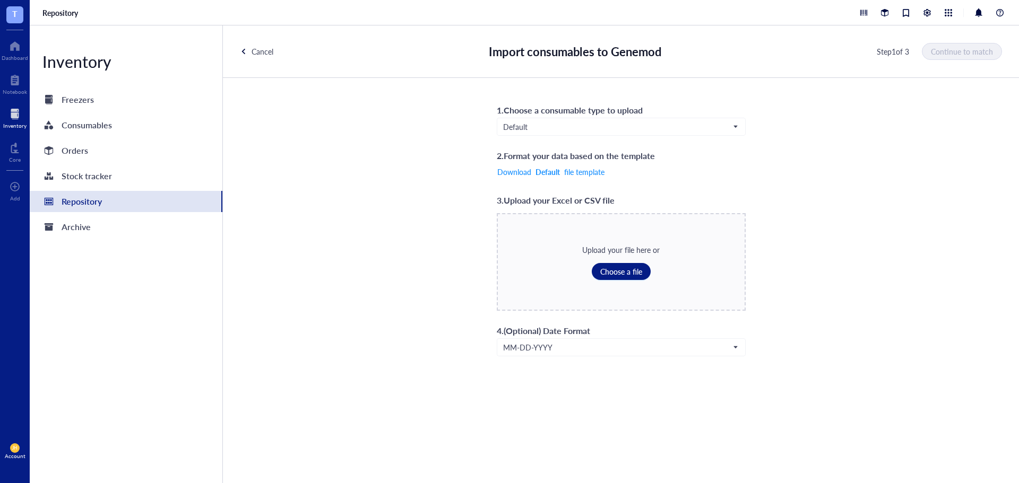
click at [263, 50] on div "Cancel" at bounding box center [262, 52] width 22 height 12
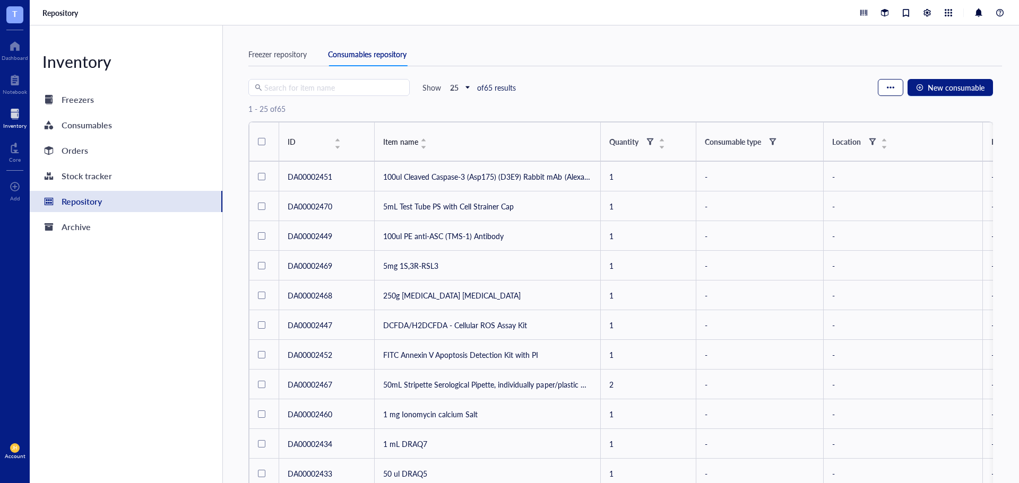
click at [884, 80] on button "button" at bounding box center [889, 87] width 25 height 17
click at [920, 109] on span "Consumable settings" at bounding box center [919, 108] width 67 height 12
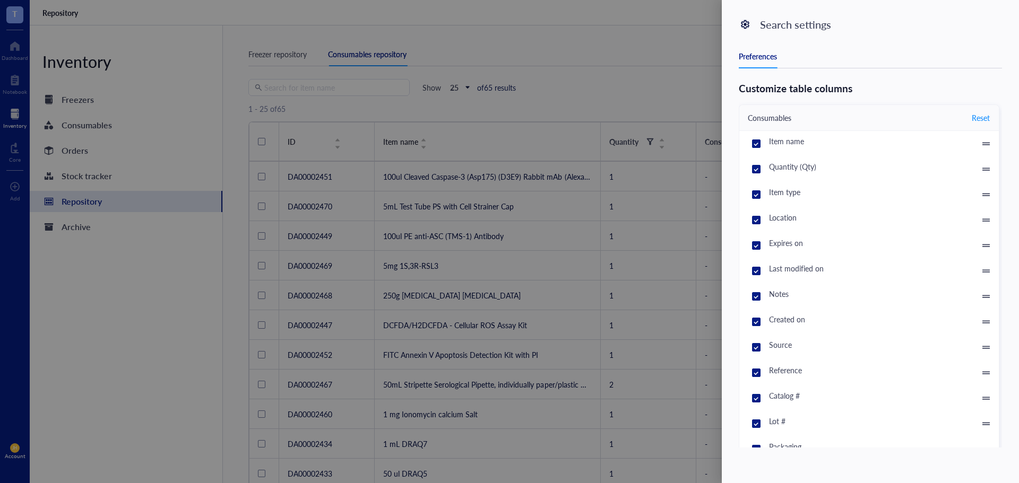
scroll to position [70, 0]
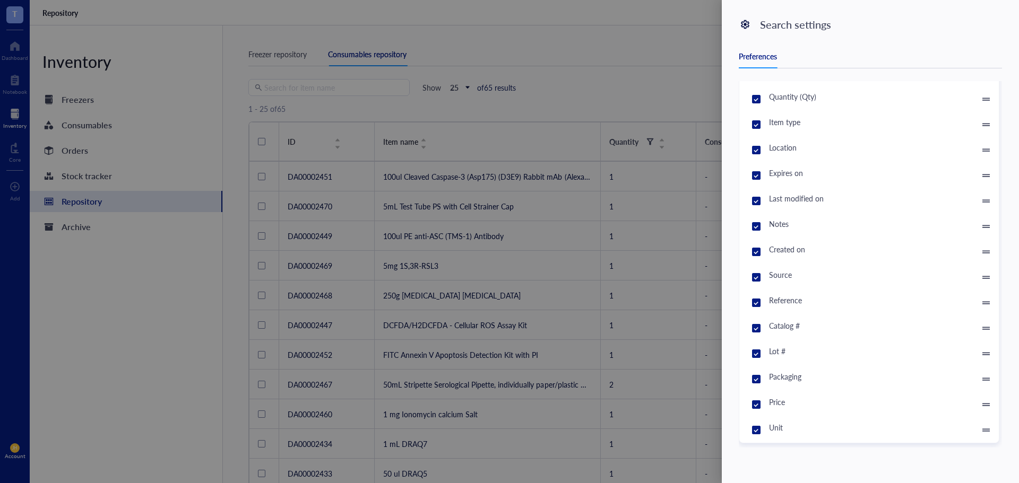
click at [640, 56] on div at bounding box center [509, 241] width 1019 height 483
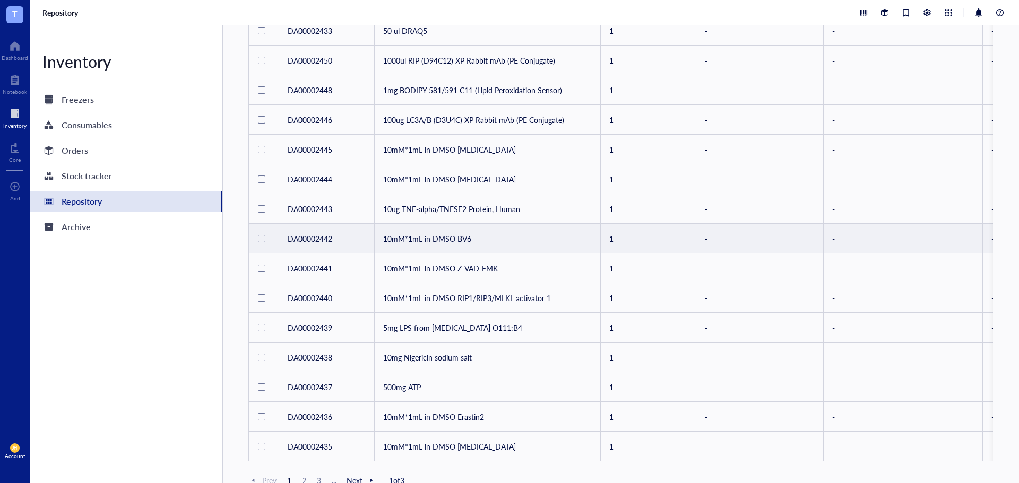
scroll to position [419, 0]
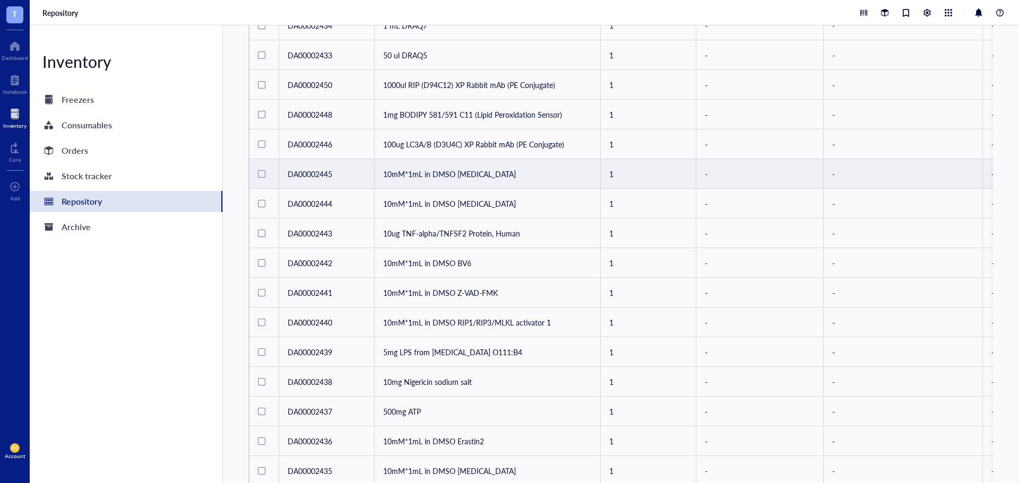
click at [465, 179] on td "10mM*1mL in DMSO [MEDICAL_DATA]" at bounding box center [488, 174] width 226 height 30
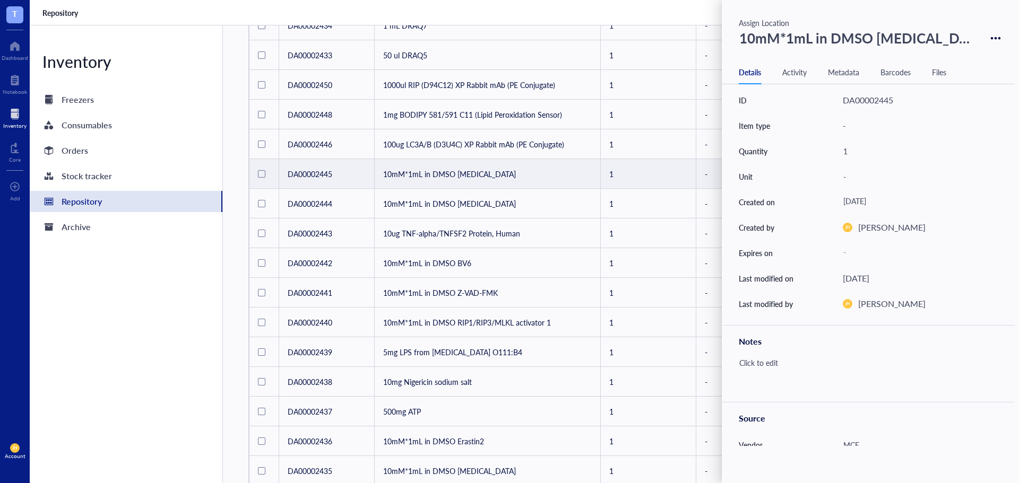
click at [943, 67] on div "Files" at bounding box center [939, 72] width 14 height 12
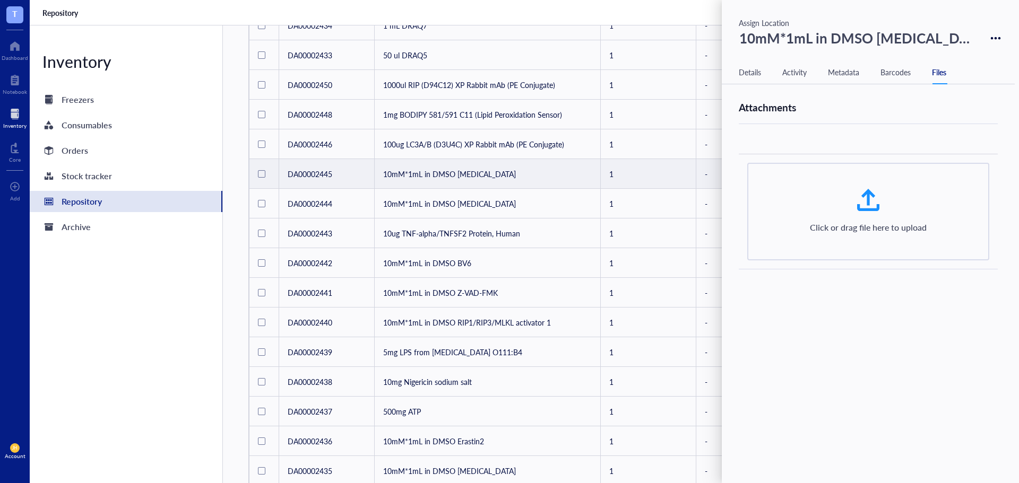
click at [914, 73] on div "Details Activity Metadata Barcodes Files" at bounding box center [867, 72] width 293 height 24
click at [905, 73] on div "Barcodes" at bounding box center [895, 72] width 30 height 12
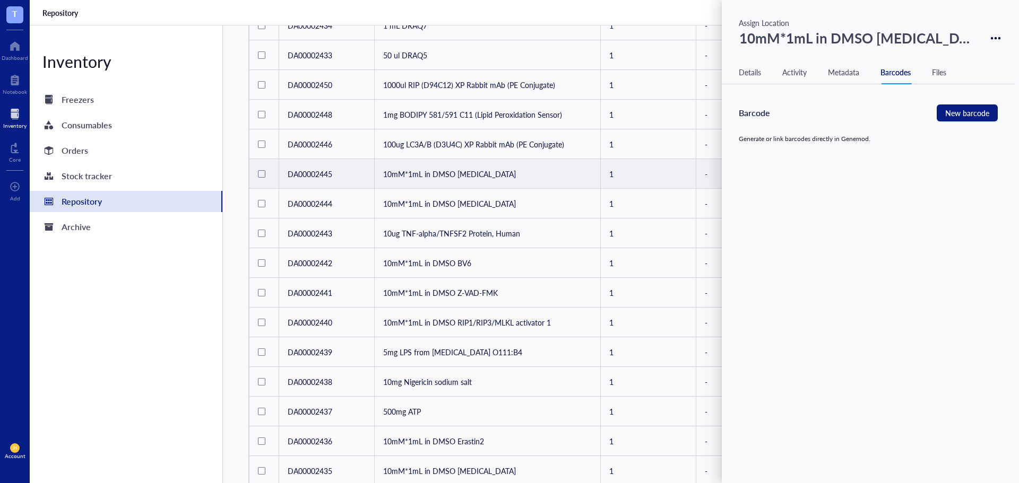
click at [831, 72] on div "Metadata" at bounding box center [843, 72] width 31 height 12
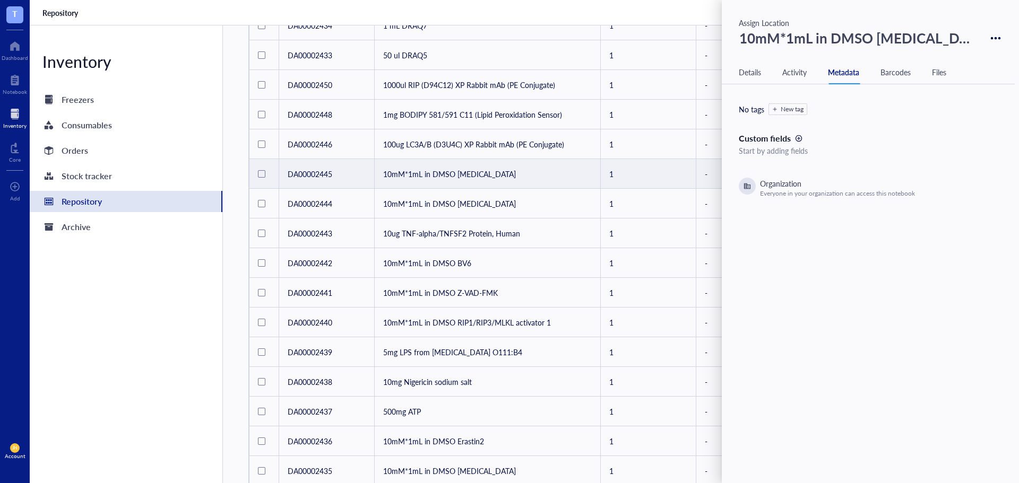
drag, startPoint x: 836, startPoint y: 72, endPoint x: 895, endPoint y: 70, distance: 59.5
click at [836, 72] on div "Metadata" at bounding box center [843, 72] width 31 height 12
click at [902, 70] on div "Barcodes" at bounding box center [895, 72] width 30 height 12
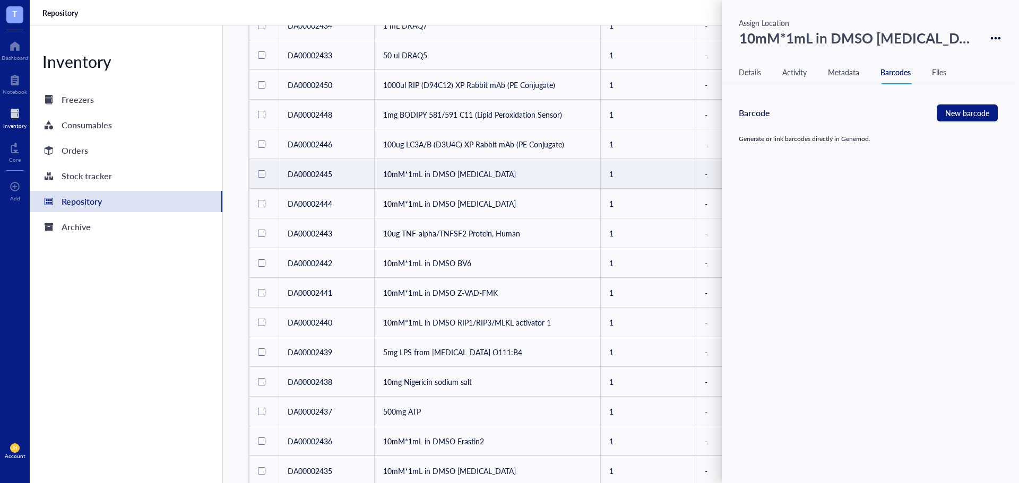
click at [826, 69] on div "Details Activity Metadata Barcodes Files" at bounding box center [867, 72] width 293 height 24
click at [839, 71] on div "Metadata" at bounding box center [843, 72] width 31 height 12
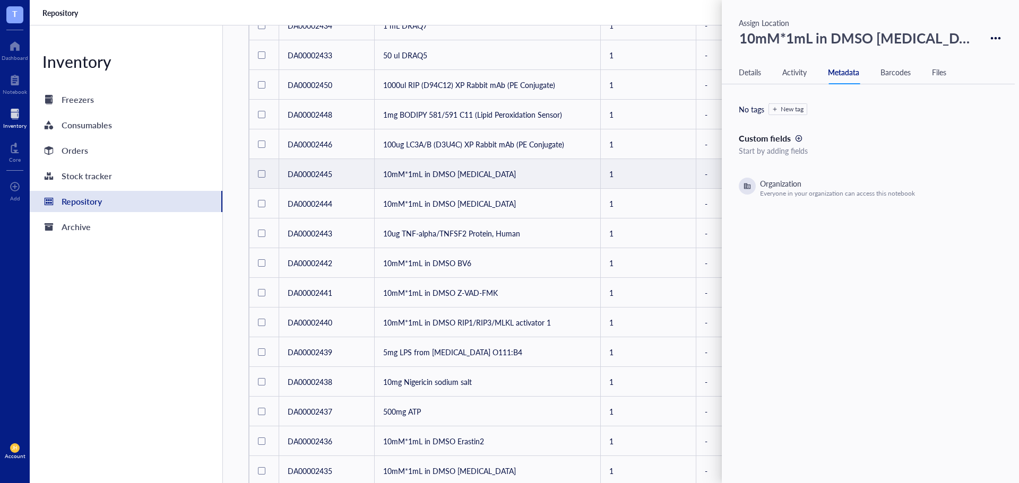
click at [806, 73] on div "Activity" at bounding box center [794, 72] width 24 height 12
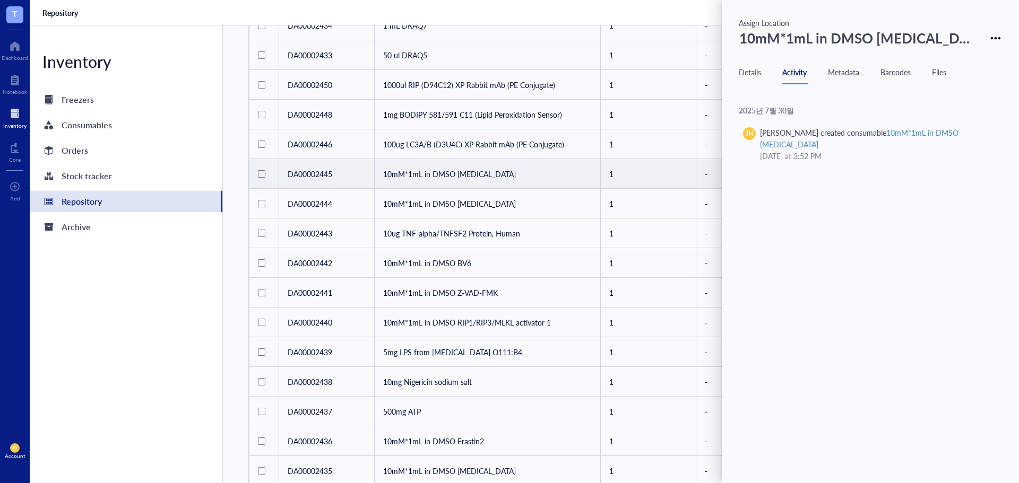
click at [737, 68] on div "Details Activity Metadata Barcodes Files" at bounding box center [867, 72] width 293 height 24
click at [749, 71] on div "Details" at bounding box center [749, 72] width 22 height 12
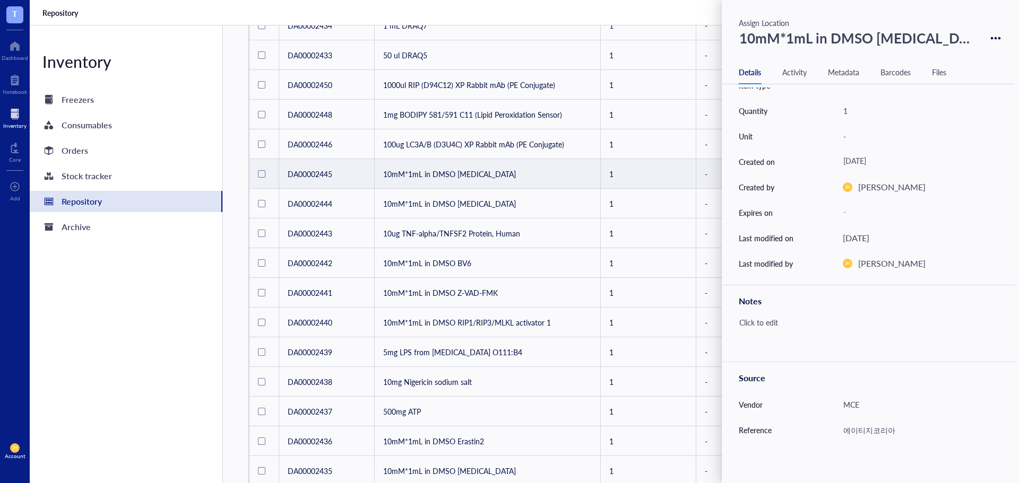
scroll to position [147, 0]
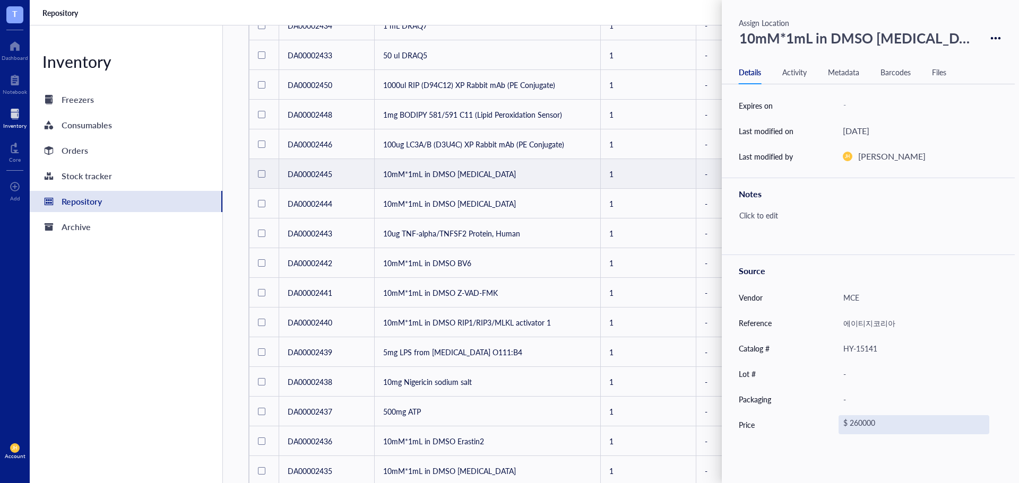
click at [871, 422] on div "$ 260000" at bounding box center [913, 424] width 151 height 19
click at [856, 424] on span "$" at bounding box center [852, 425] width 14 height 10
click at [871, 401] on div "₩ KRW" at bounding box center [865, 403] width 35 height 10
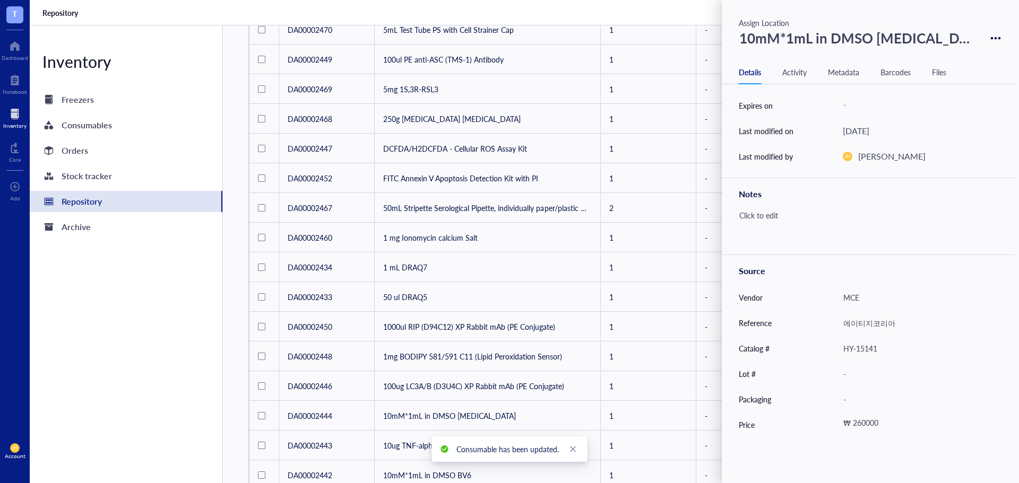
scroll to position [0, 0]
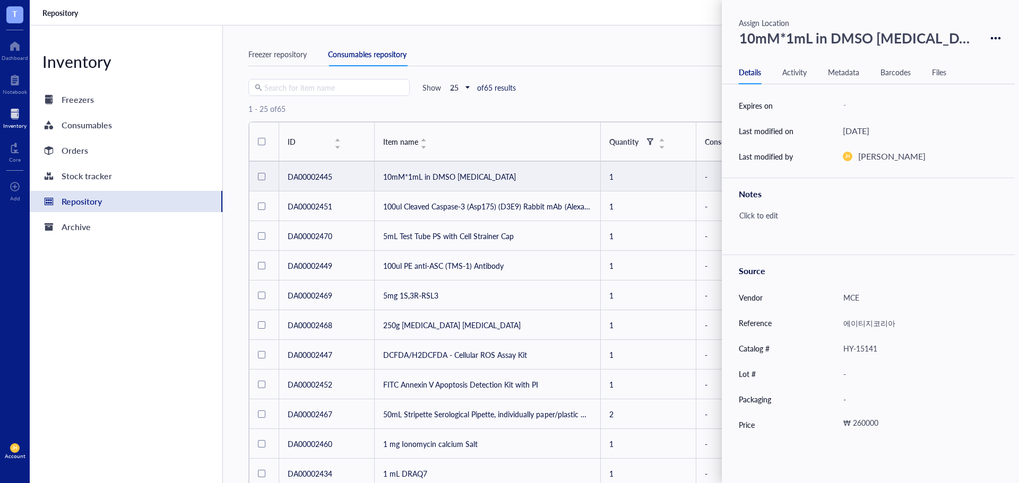
click at [538, 91] on div "Search for item name Show 25 of 65 results New consumable" at bounding box center [620, 87] width 744 height 17
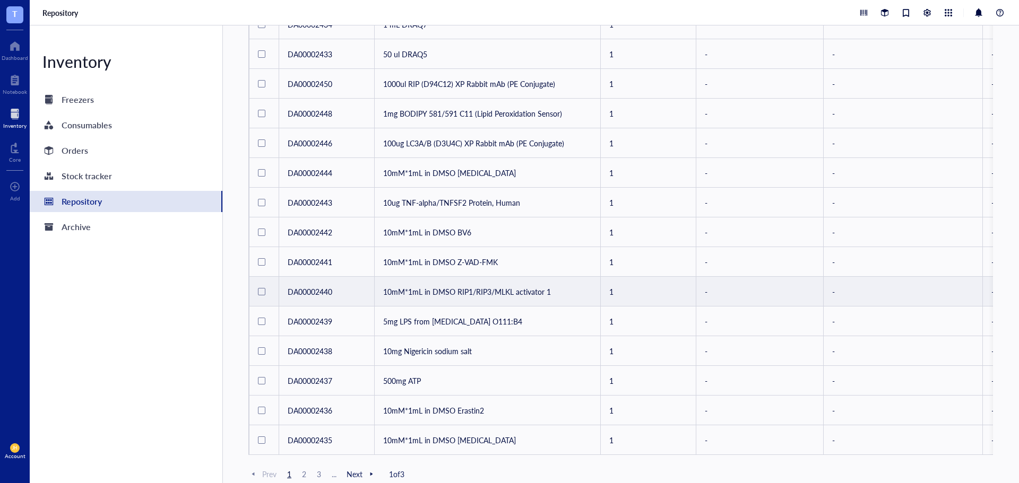
scroll to position [472, 0]
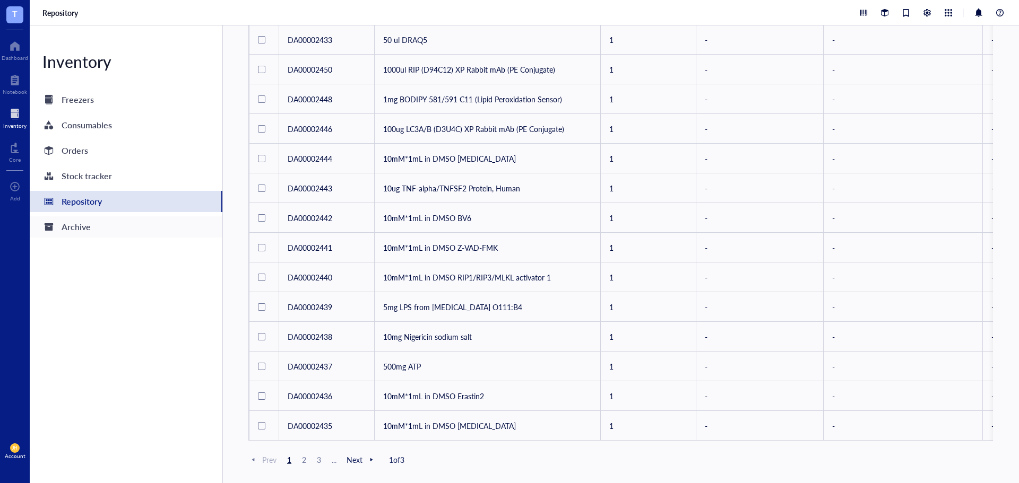
click at [100, 228] on div "Archive" at bounding box center [126, 226] width 193 height 21
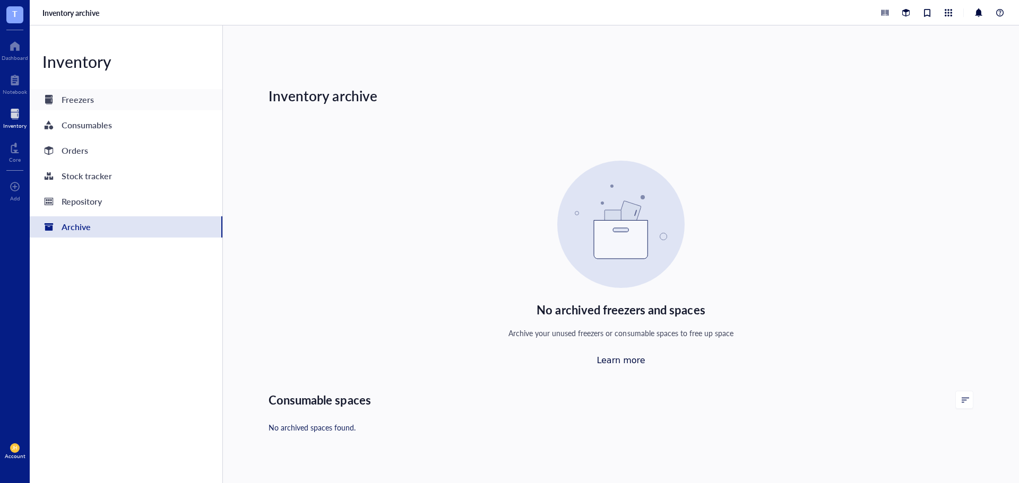
click at [108, 108] on div "Freezers" at bounding box center [126, 99] width 193 height 21
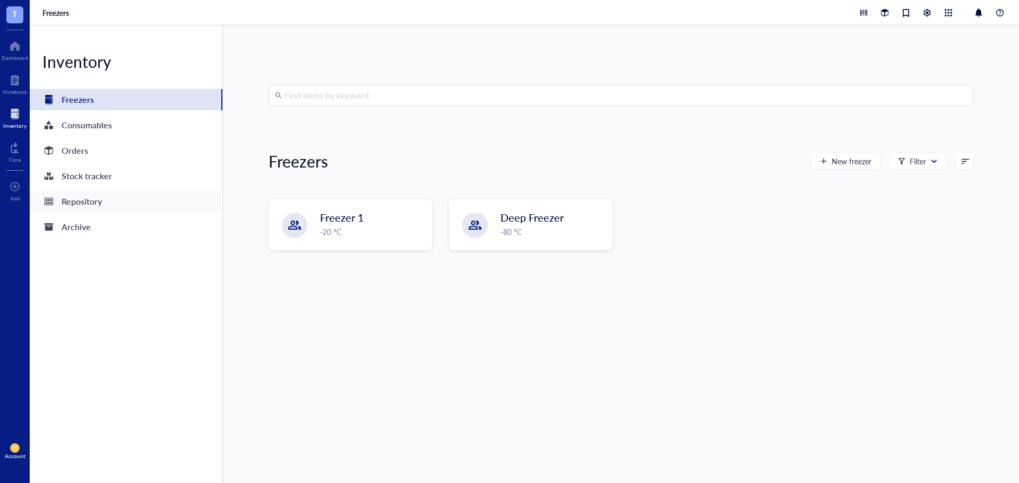
click at [124, 203] on div "Repository" at bounding box center [126, 201] width 193 height 21
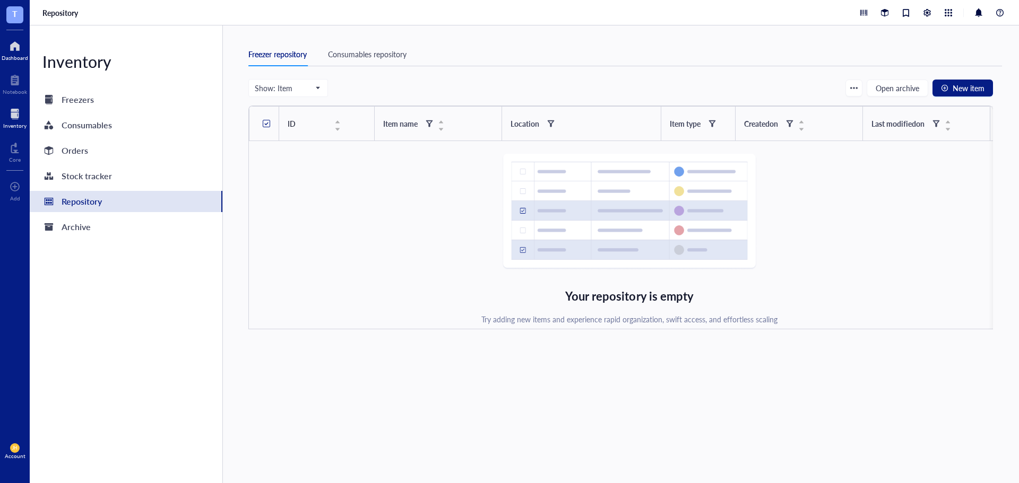
click at [14, 47] on div at bounding box center [15, 46] width 27 height 17
